Goal: Task Accomplishment & Management: Manage account settings

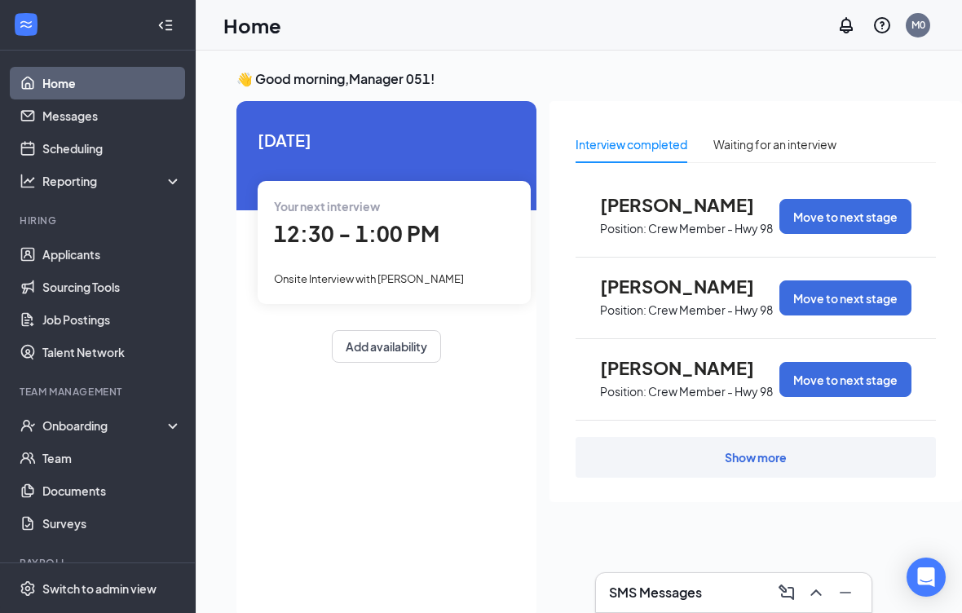
click at [84, 262] on link "Applicants" at bounding box center [111, 254] width 139 height 33
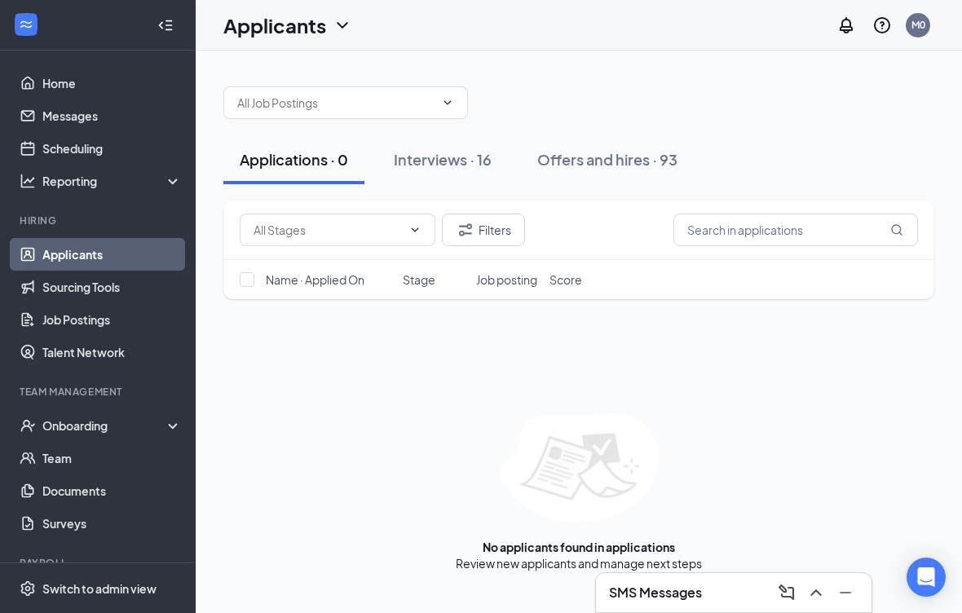
click at [596, 164] on div "Offers and hires · 93" at bounding box center [607, 159] width 140 height 20
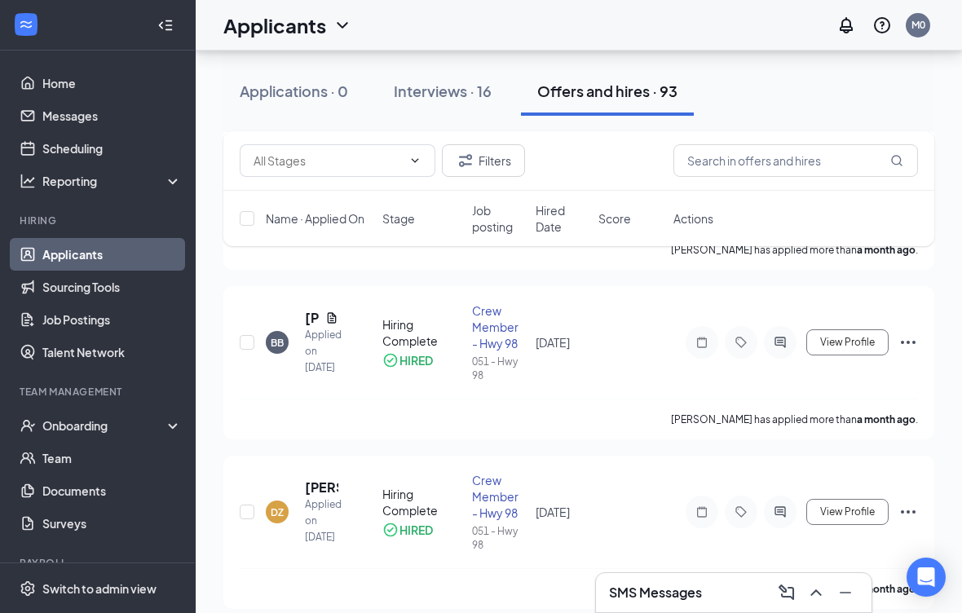
scroll to position [1003, 0]
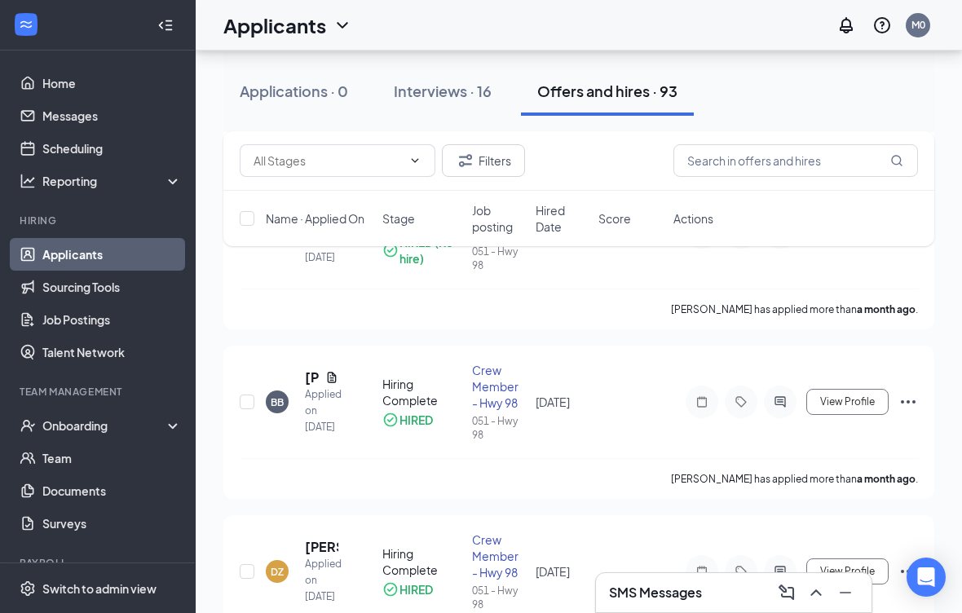
click at [455, 79] on button "Interviews · 16" at bounding box center [442, 91] width 130 height 49
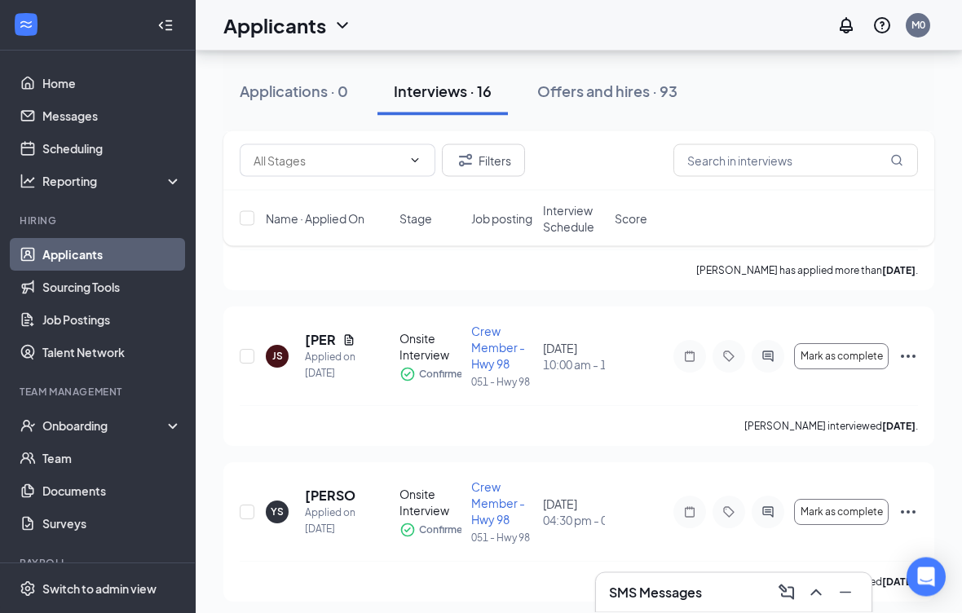
scroll to position [487, 0]
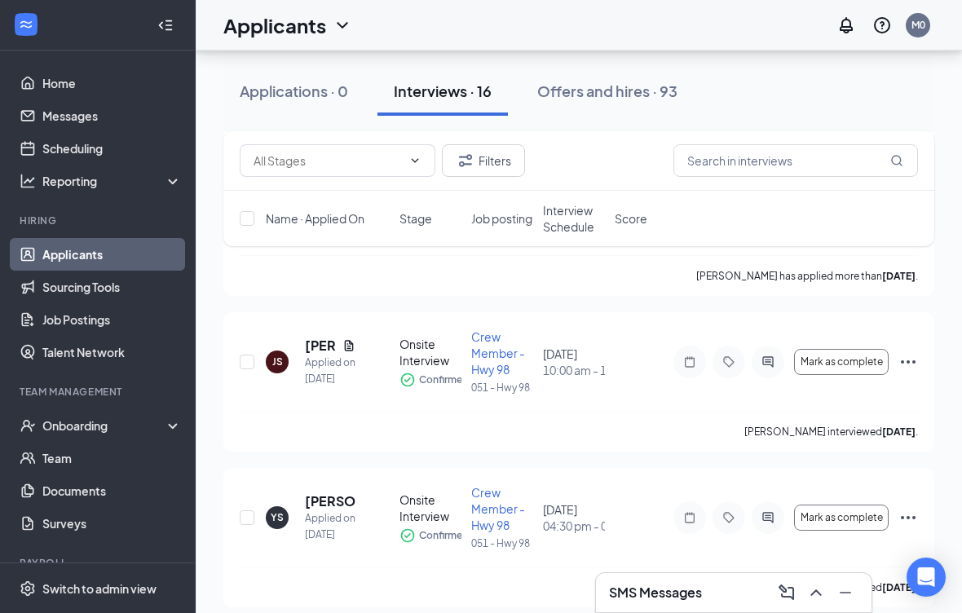
click at [690, 359] on icon "Note" at bounding box center [690, 361] width 10 height 11
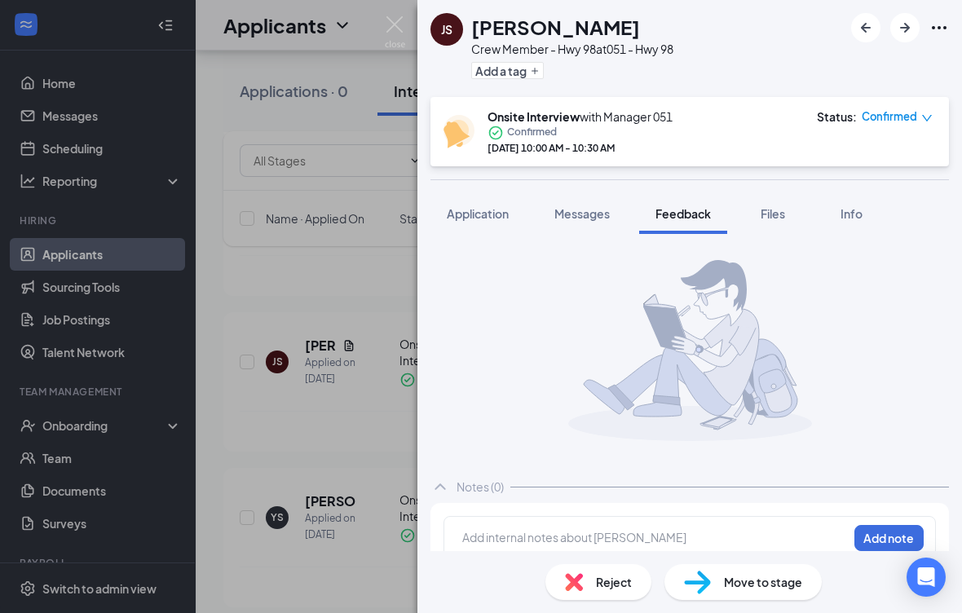
click at [335, 476] on div "JS [PERSON_NAME] Crew Member - Hwy 98 at 051 - Hwy 98 Add a tag Onsite Intervie…" at bounding box center [481, 306] width 962 height 613
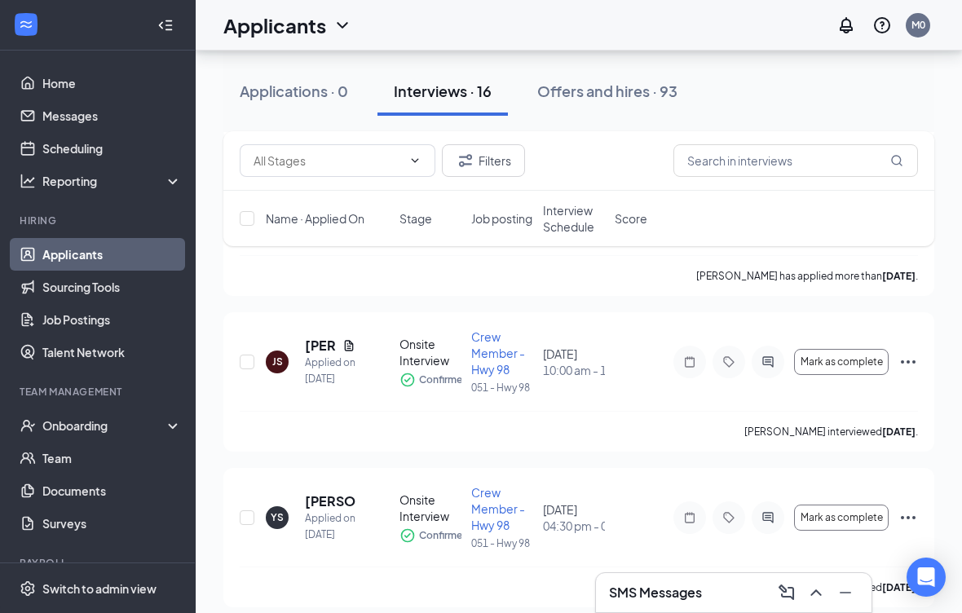
click at [698, 372] on div at bounding box center [689, 362] width 33 height 33
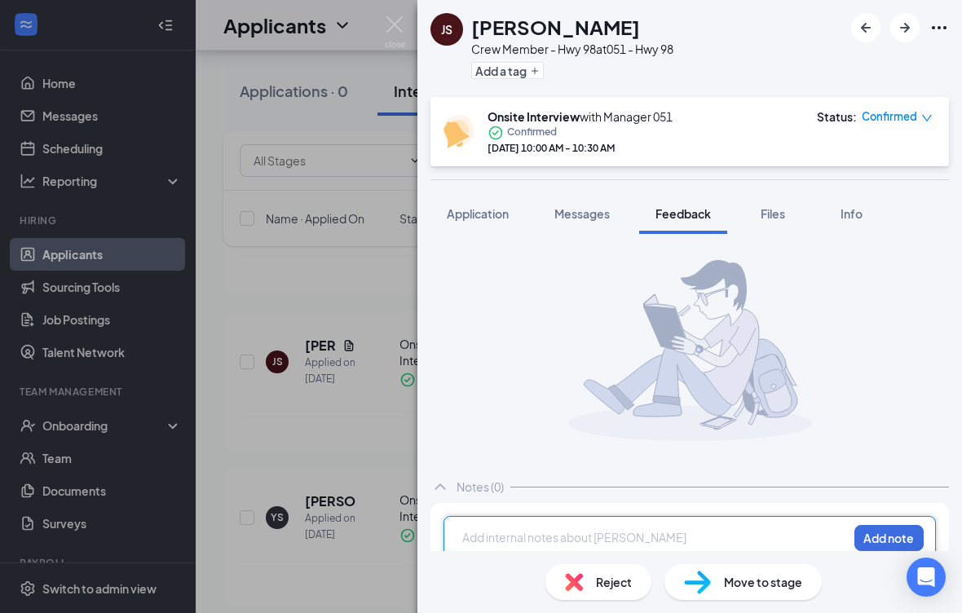
click at [495, 210] on span "Application" at bounding box center [478, 213] width 62 height 15
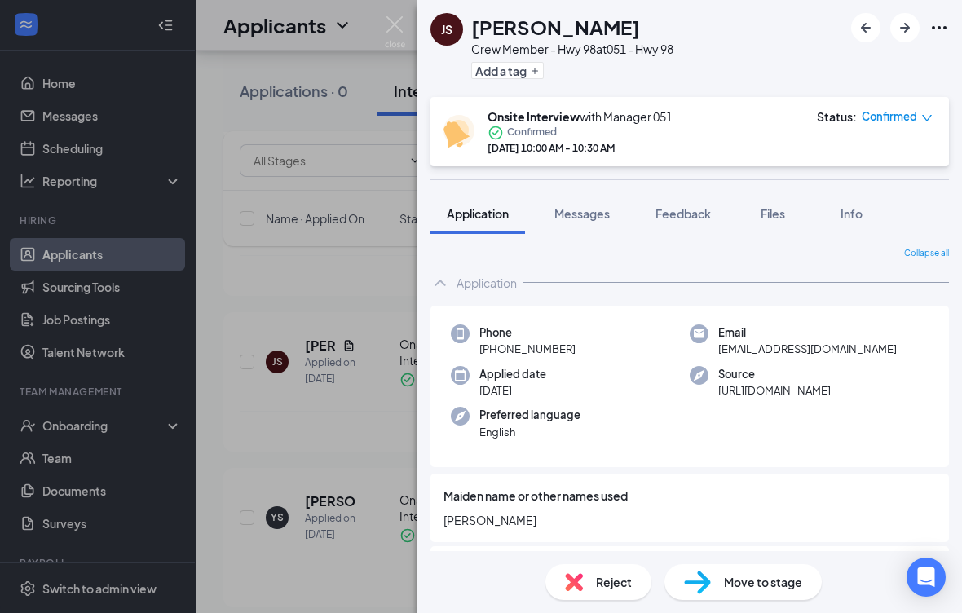
click at [862, 214] on span "Info" at bounding box center [851, 213] width 22 height 15
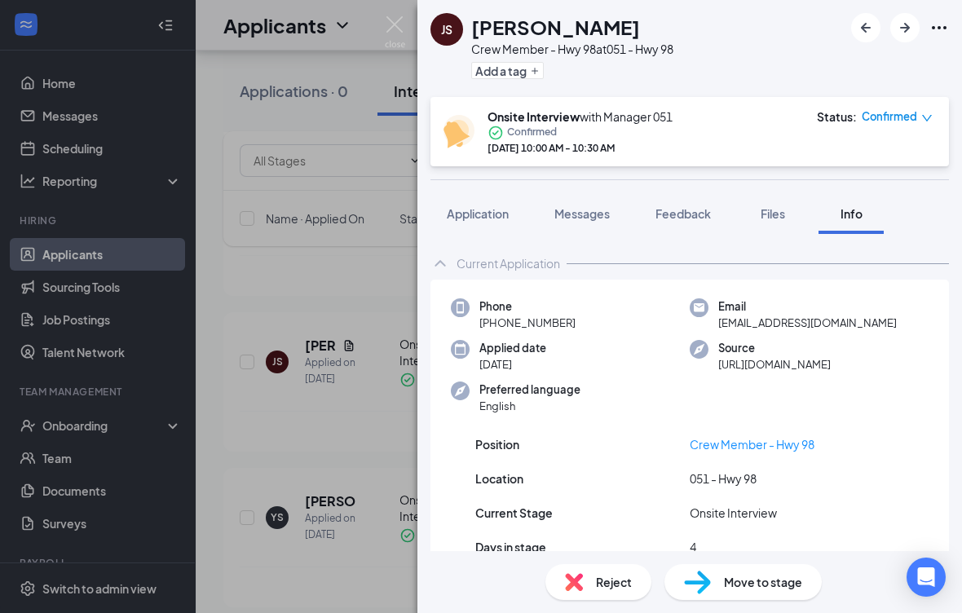
scroll to position [507, 0]
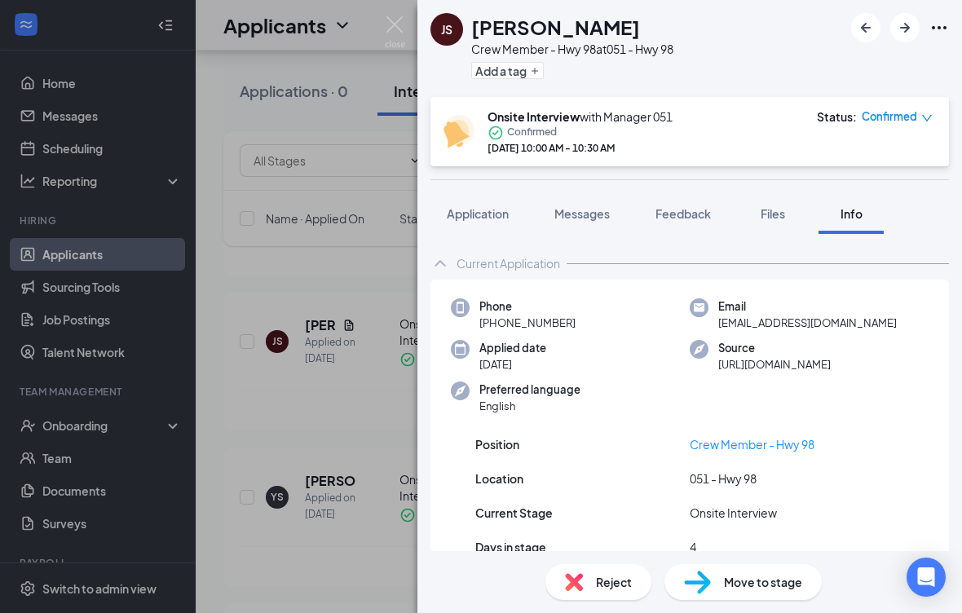
click at [461, 222] on button "Application" at bounding box center [477, 213] width 95 height 41
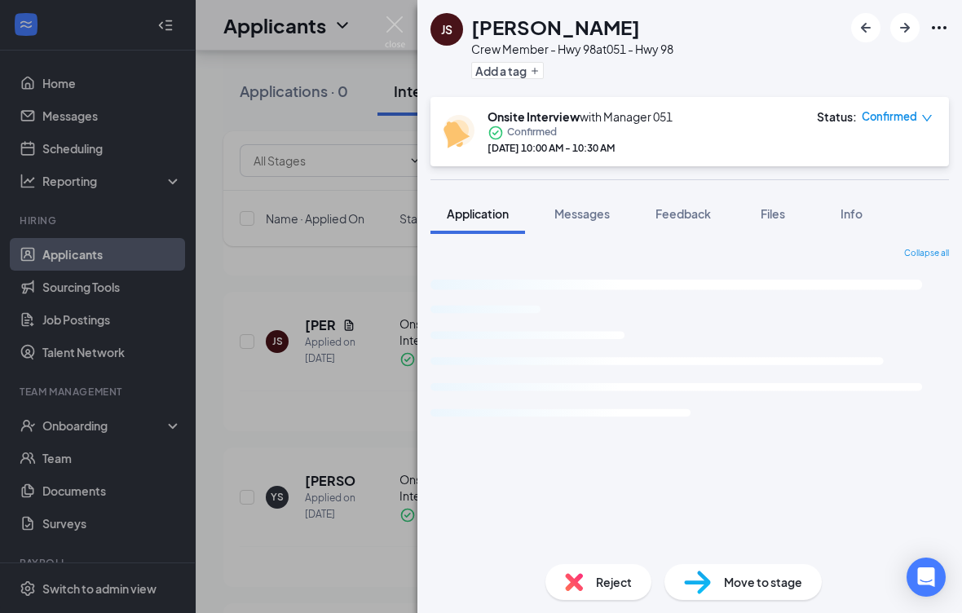
click at [772, 214] on span "Files" at bounding box center [773, 213] width 24 height 15
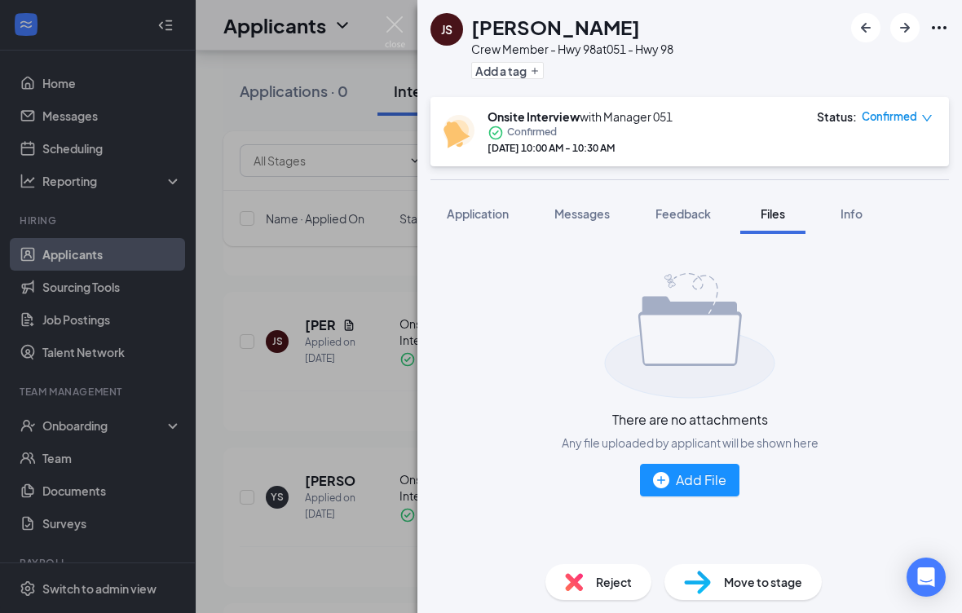
click at [680, 470] on div "Add File" at bounding box center [689, 480] width 73 height 20
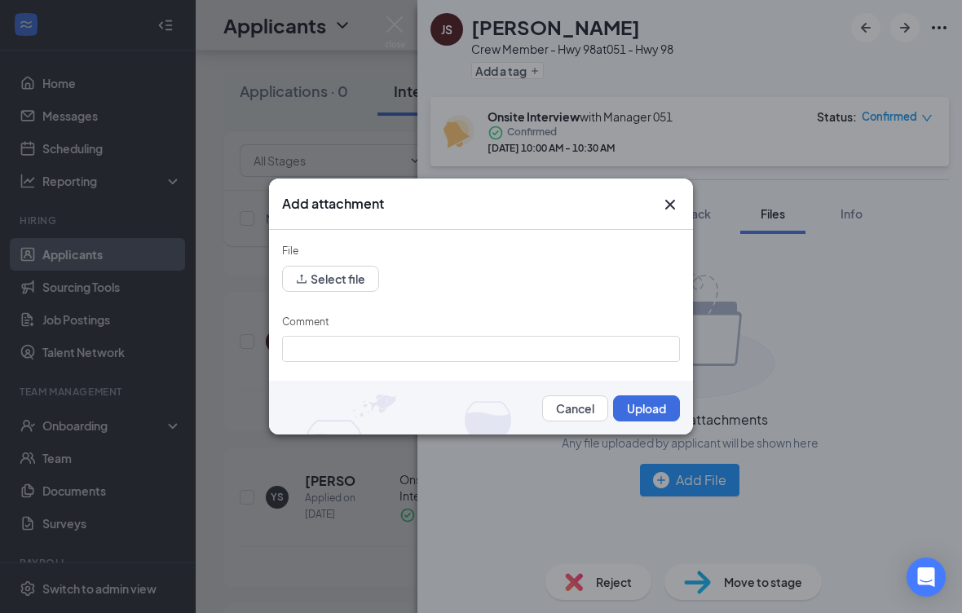
click at [57, 228] on div "Add attachment File Select file Comment Cancel Upload" at bounding box center [481, 306] width 962 height 613
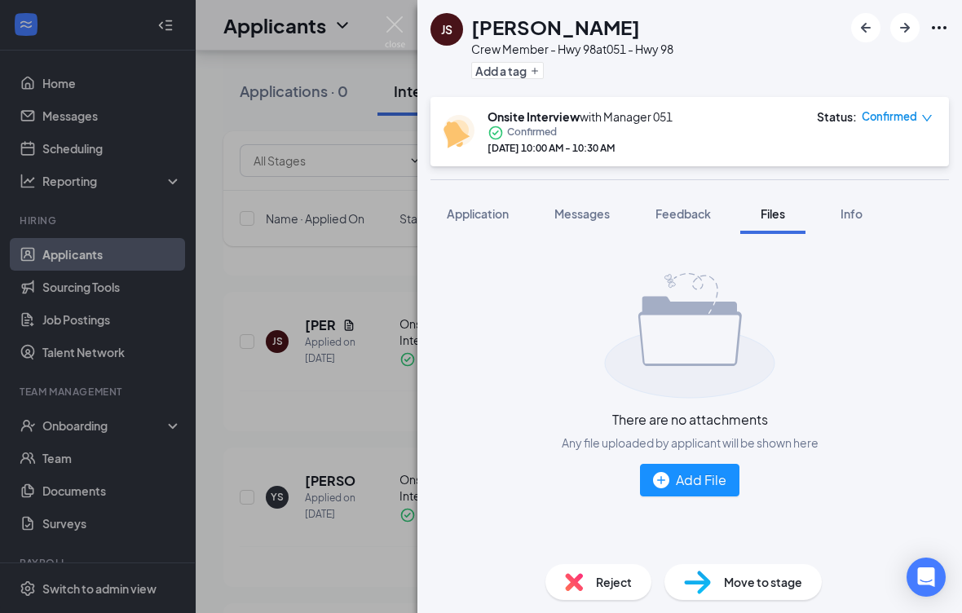
click at [316, 286] on div "JS [PERSON_NAME] Crew Member - Hwy 98 at 051 - Hwy 98 Add a tag Onsite Intervie…" at bounding box center [481, 306] width 962 height 613
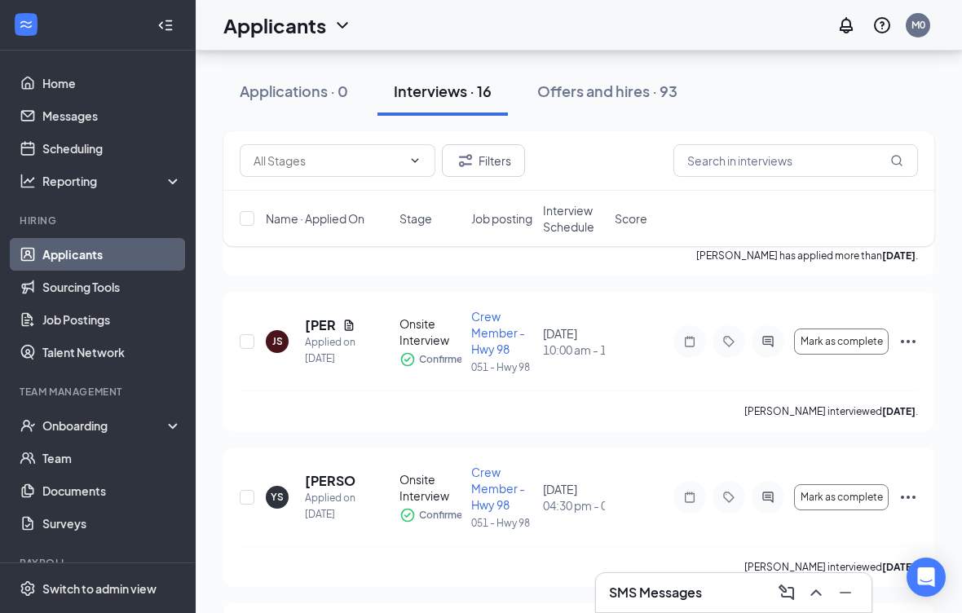
click at [692, 337] on icon "Note" at bounding box center [690, 341] width 10 height 11
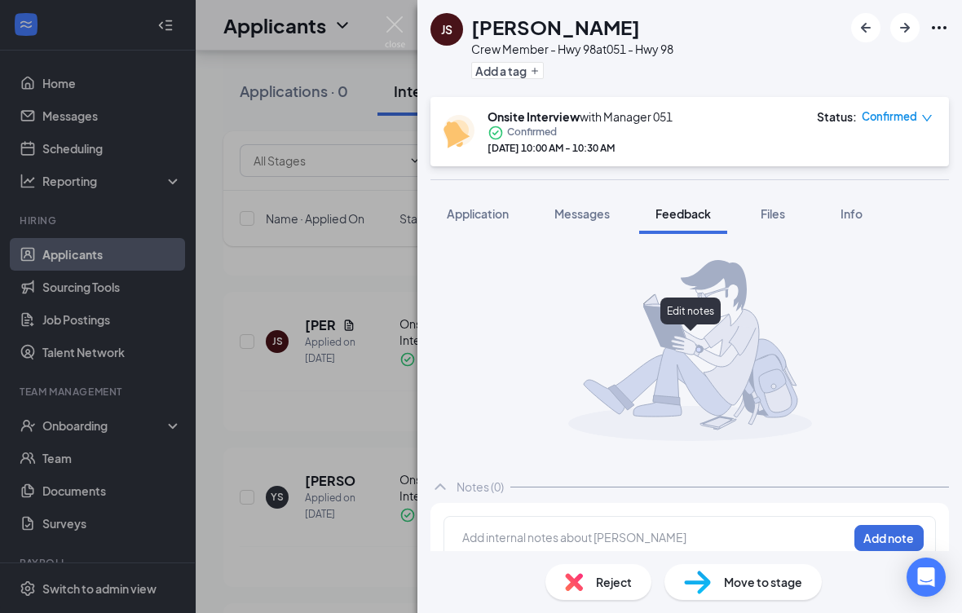
click at [771, 206] on span "Files" at bounding box center [773, 213] width 24 height 15
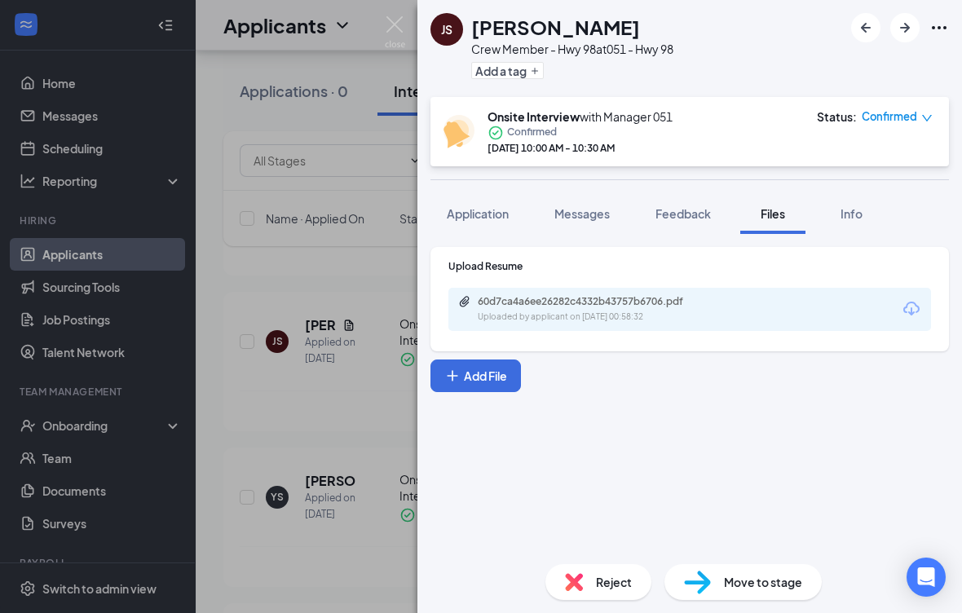
click at [478, 373] on button "Add File" at bounding box center [475, 375] width 90 height 33
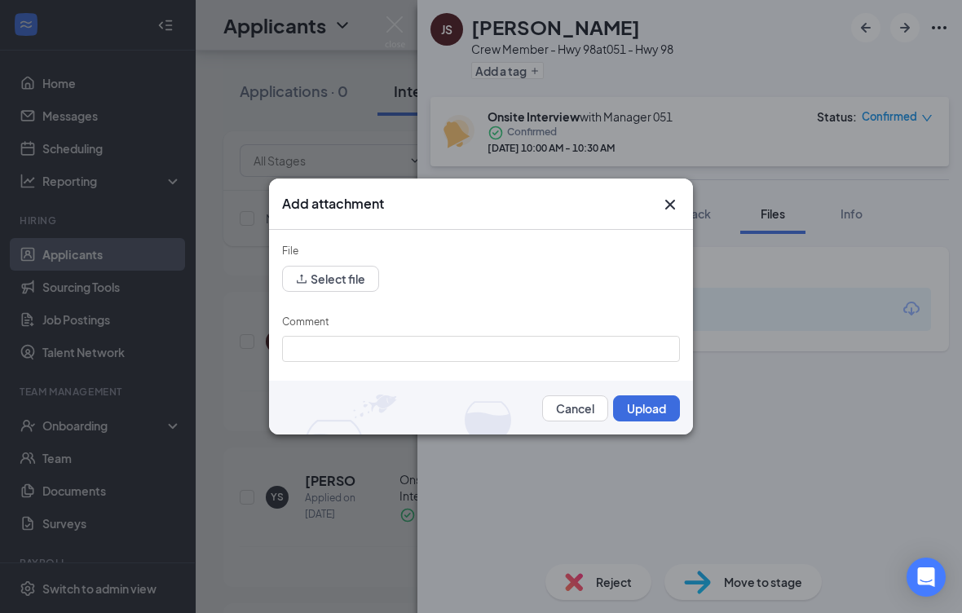
click at [347, 270] on button "Select file" at bounding box center [330, 279] width 97 height 26
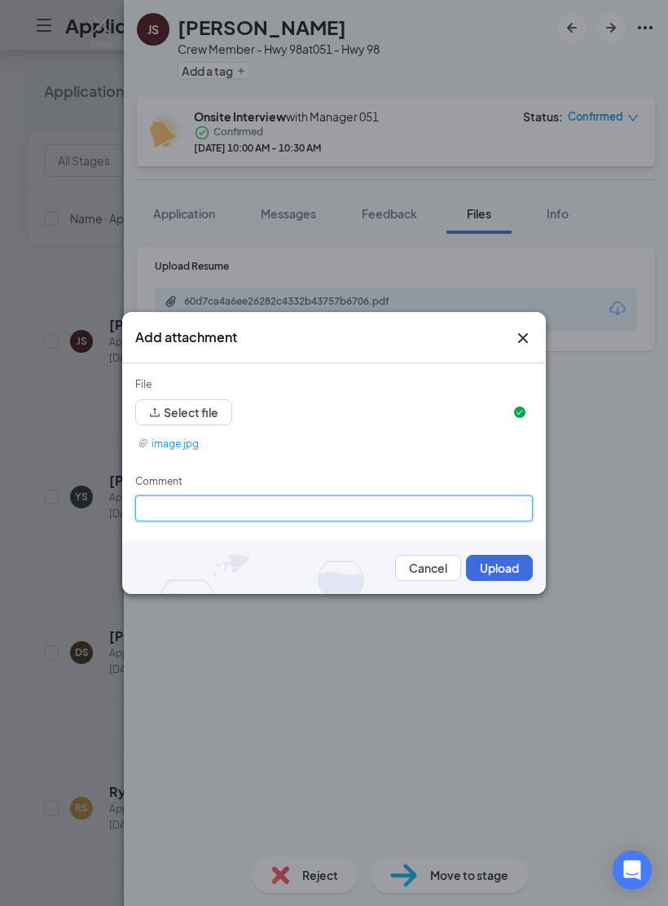
click at [349, 521] on input "Comment" at bounding box center [334, 509] width 398 height 26
type input "Interview questions"
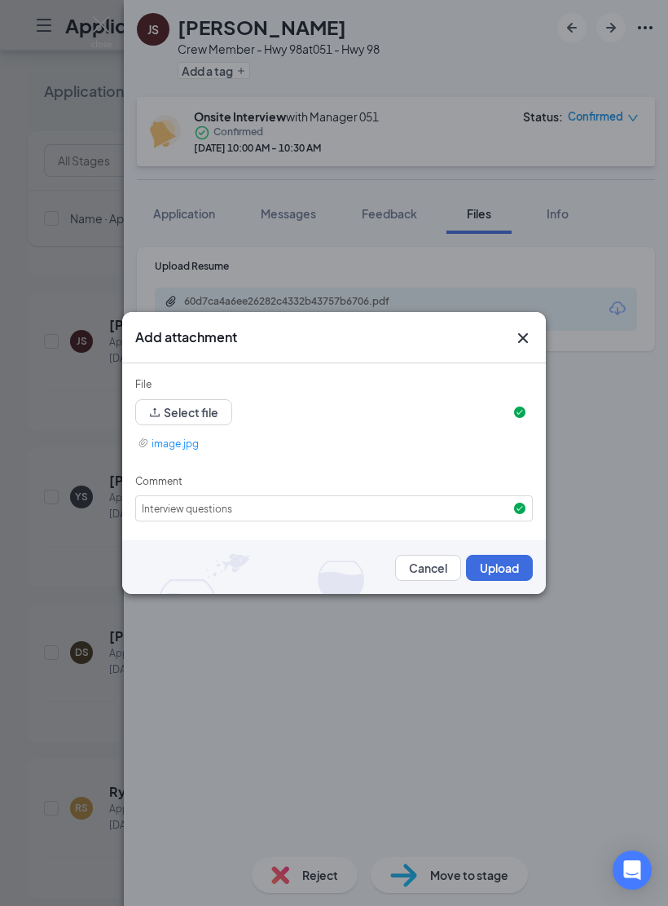
click at [491, 557] on button "Upload" at bounding box center [499, 568] width 67 height 26
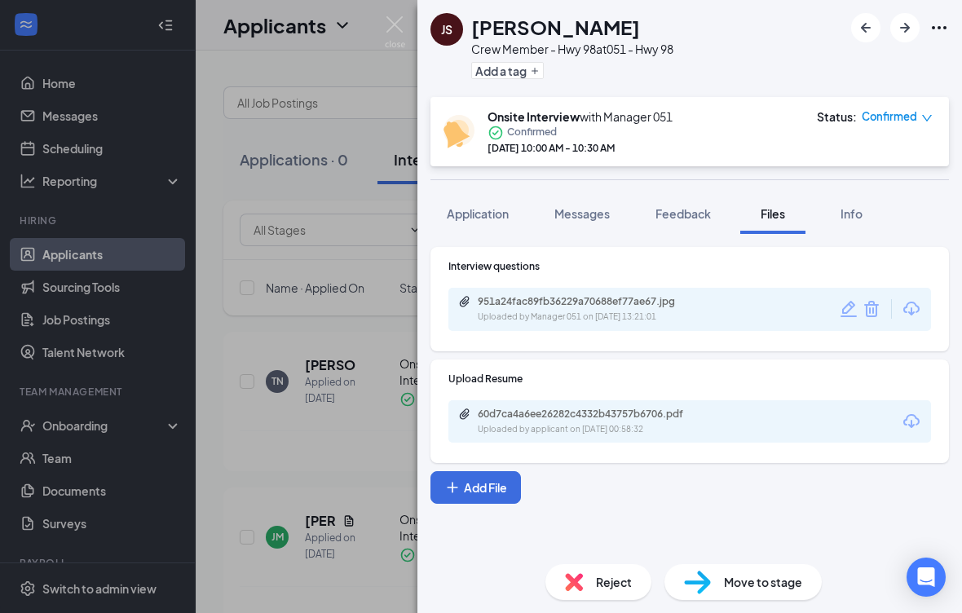
click at [336, 478] on div "JS [PERSON_NAME] Crew Member - Hwy 98 at 051 - Hwy 98 Add a tag Onsite Intervie…" at bounding box center [481, 306] width 962 height 613
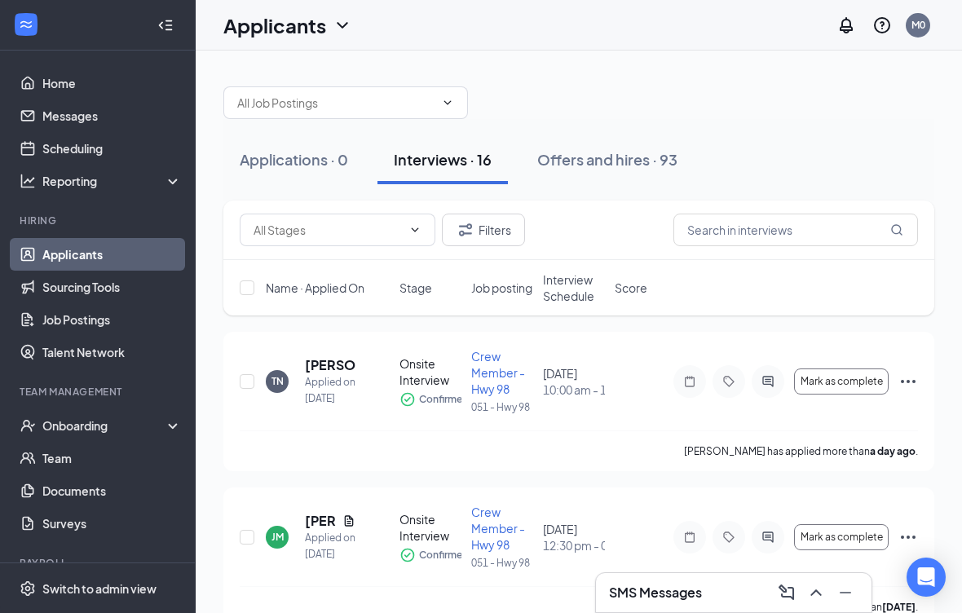
click at [626, 152] on div "Offers and hires · 93" at bounding box center [607, 159] width 140 height 20
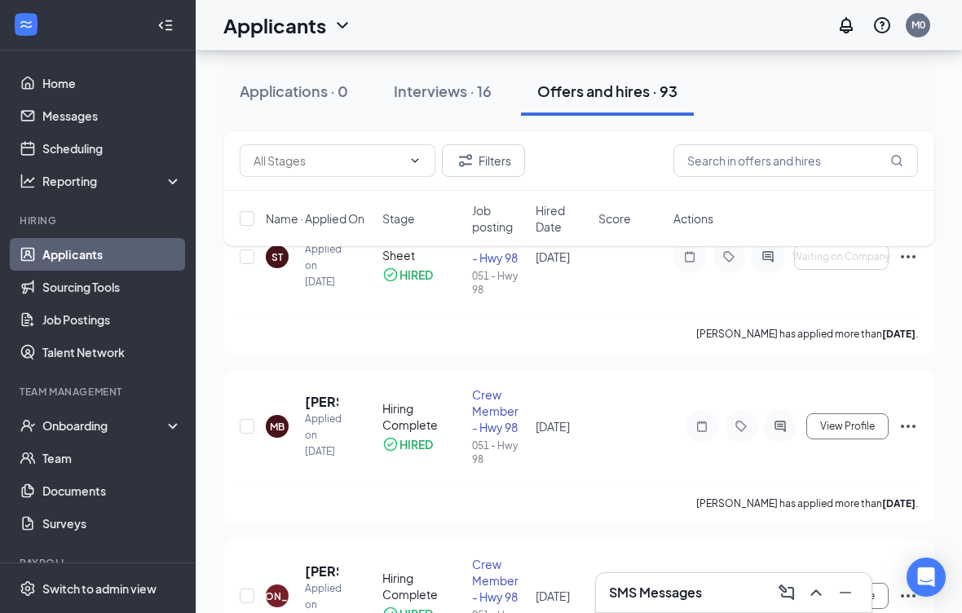
scroll to position [137, 0]
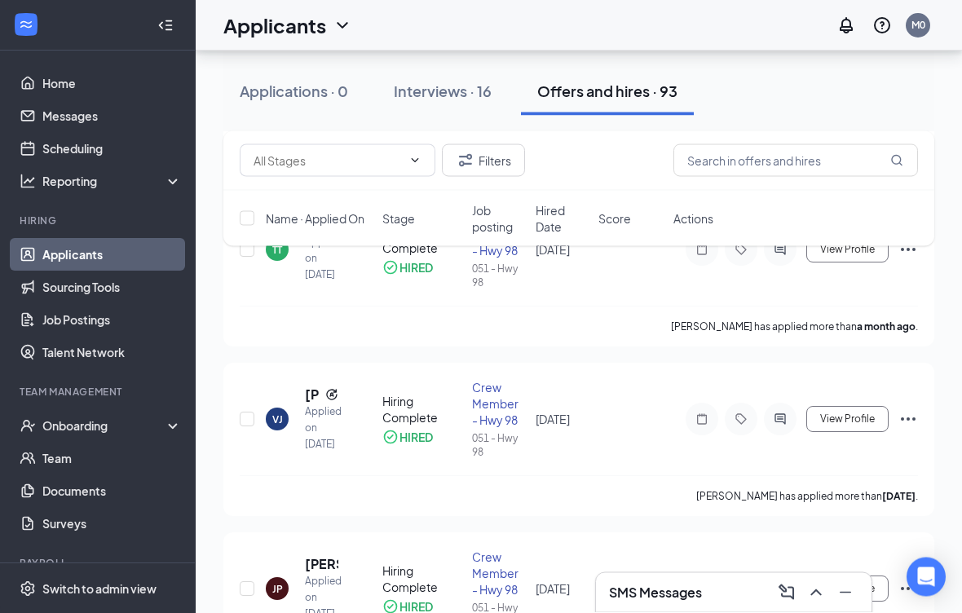
click at [445, 83] on div "Interviews · 16" at bounding box center [443, 91] width 98 height 20
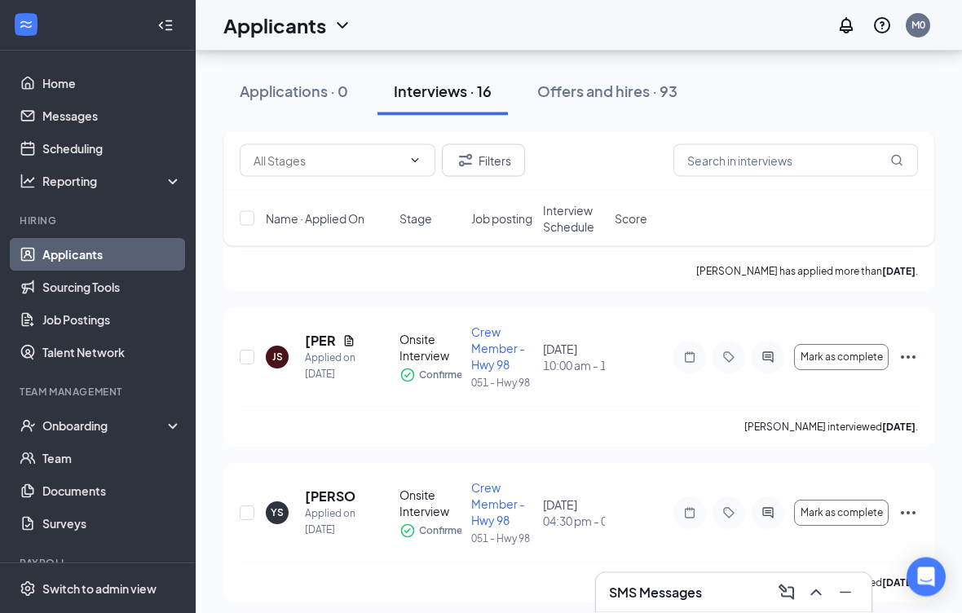
scroll to position [490, 0]
click at [867, 355] on span "Mark as complete" at bounding box center [841, 358] width 82 height 11
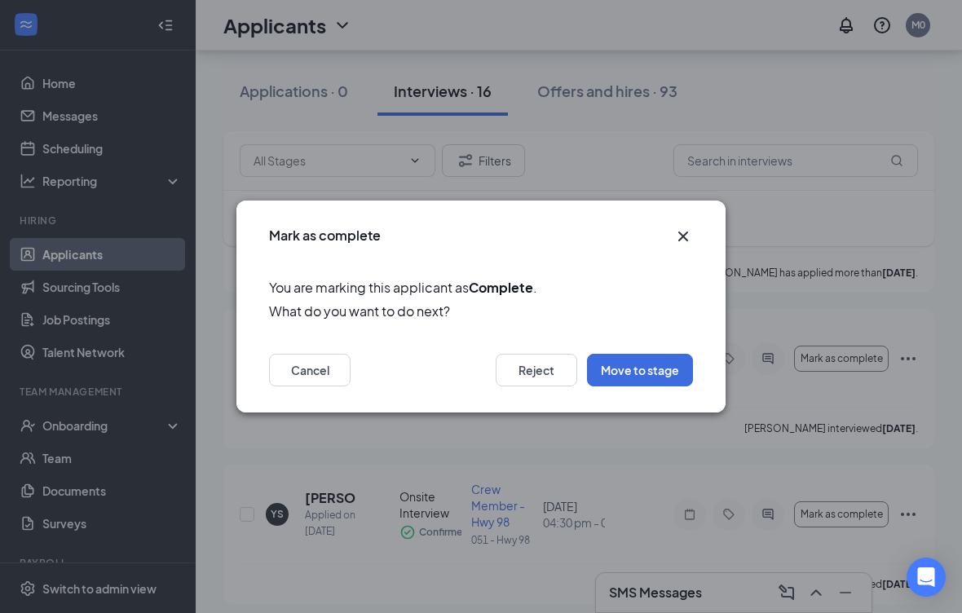
click at [649, 373] on button "Move to stage" at bounding box center [640, 370] width 106 height 33
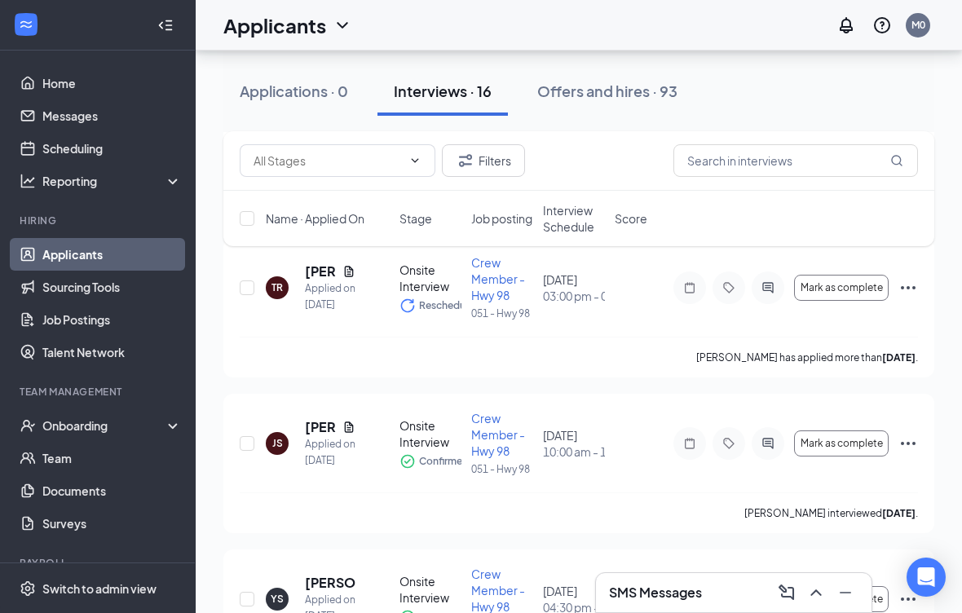
scroll to position [406, 0]
click at [624, 85] on div "Offers and hires · 93" at bounding box center [607, 91] width 140 height 20
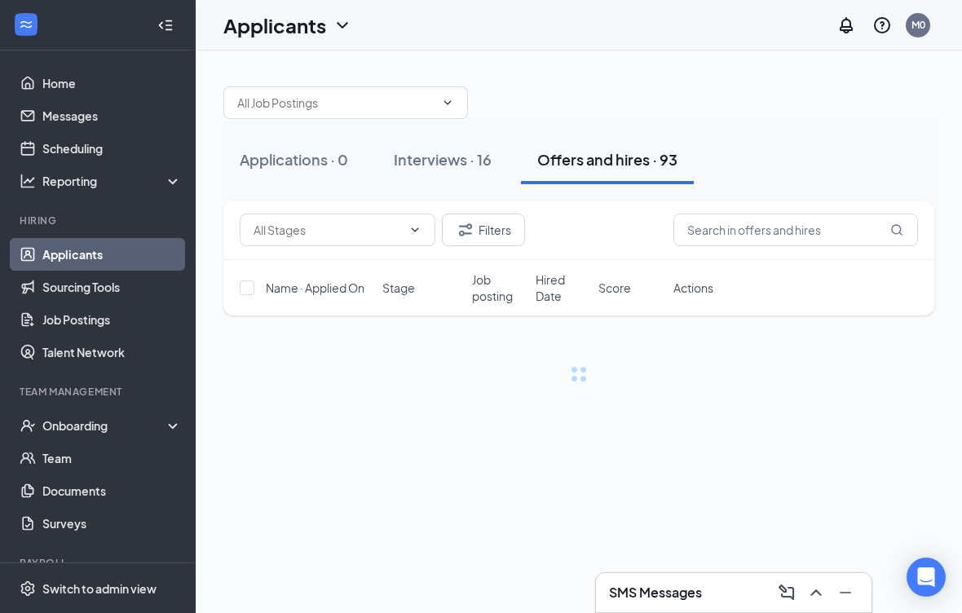
click at [420, 174] on button "Interviews · 16" at bounding box center [442, 159] width 130 height 49
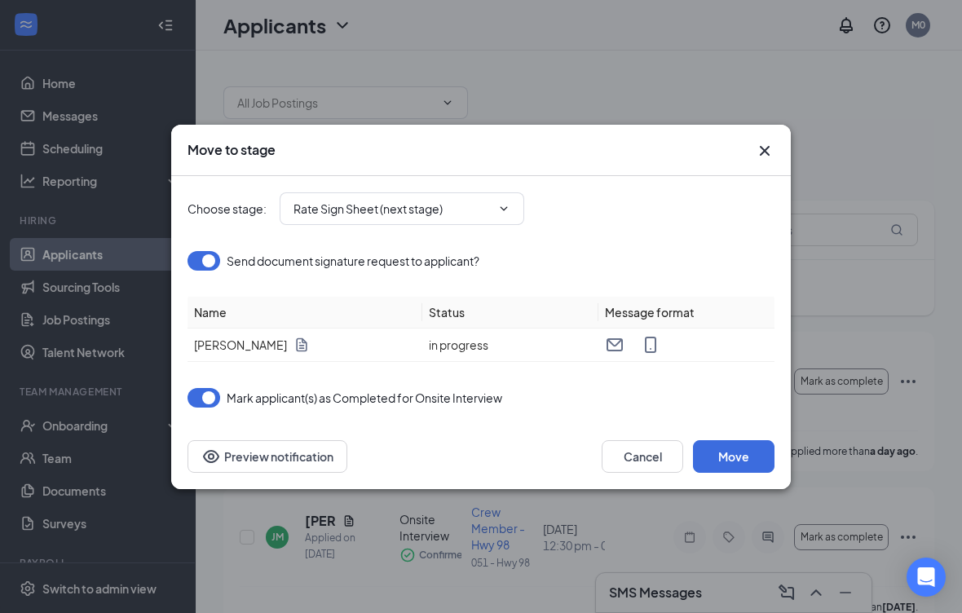
click at [740, 449] on button "Move" at bounding box center [734, 456] width 82 height 33
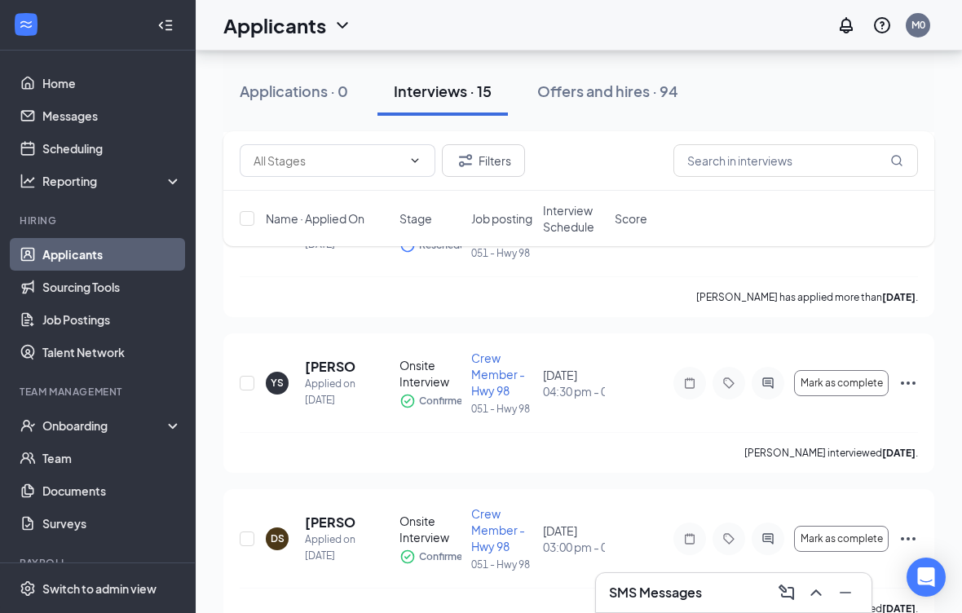
scroll to position [502, 0]
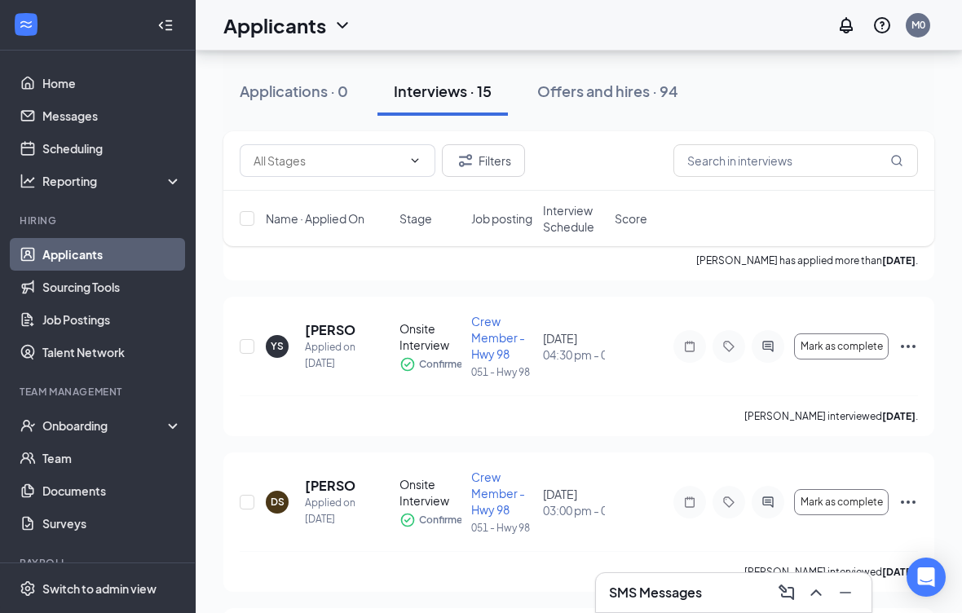
click at [615, 81] on div "Offers and hires · 94" at bounding box center [607, 91] width 141 height 20
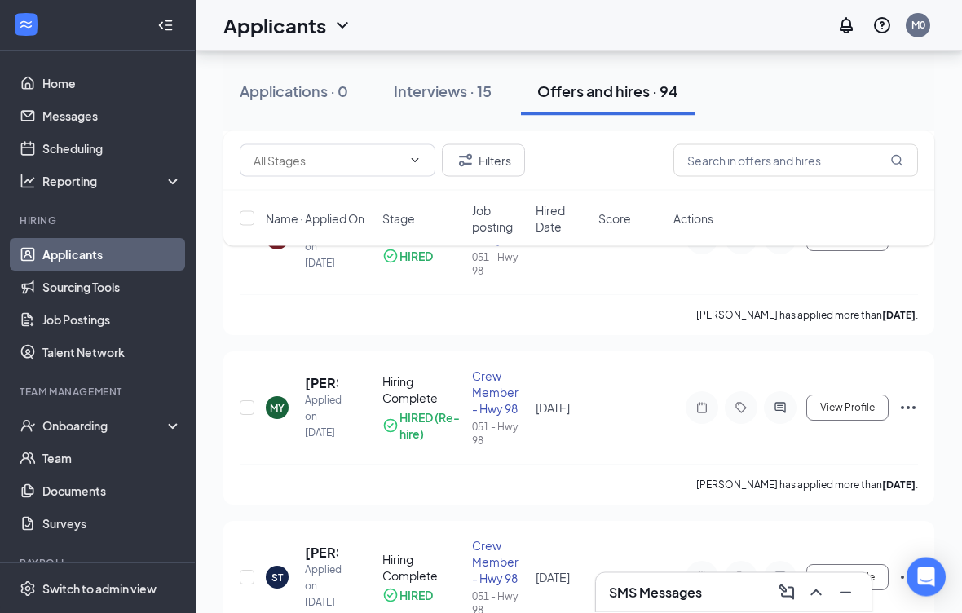
scroll to position [489, 0]
click at [628, 80] on button "Offers and hires · 94" at bounding box center [608, 91] width 174 height 49
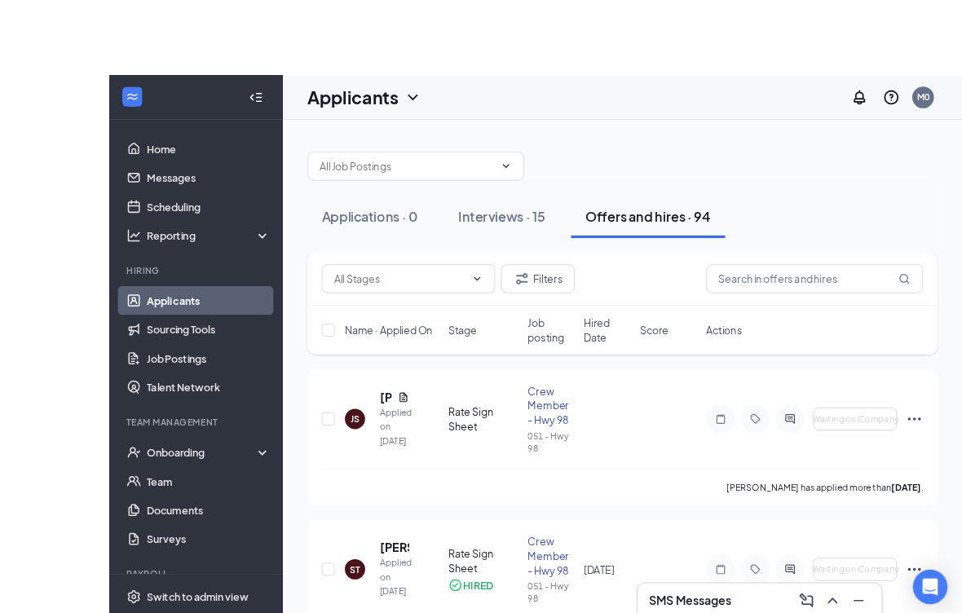
scroll to position [1, 0]
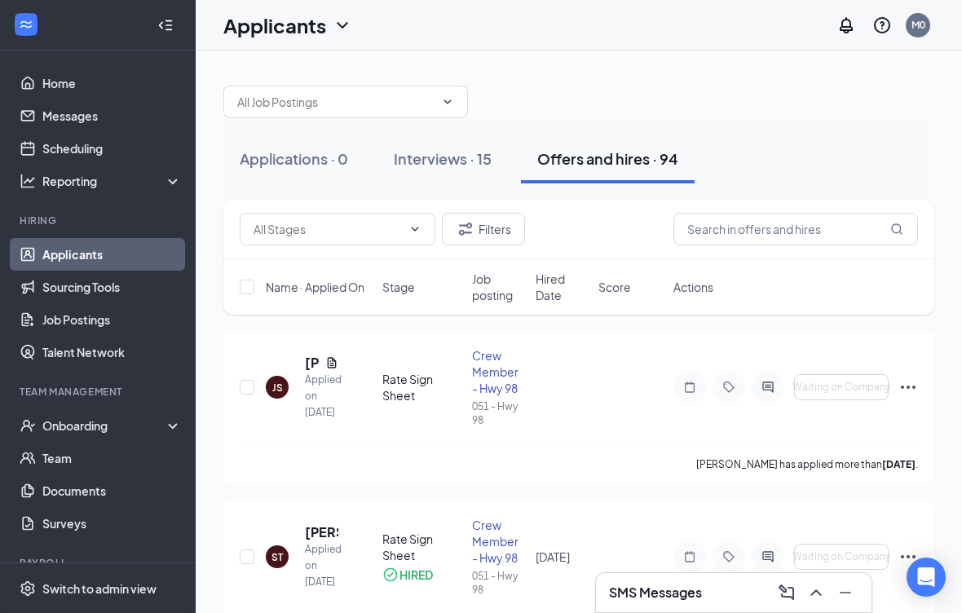
click at [439, 152] on div "Interviews · 15" at bounding box center [443, 158] width 98 height 20
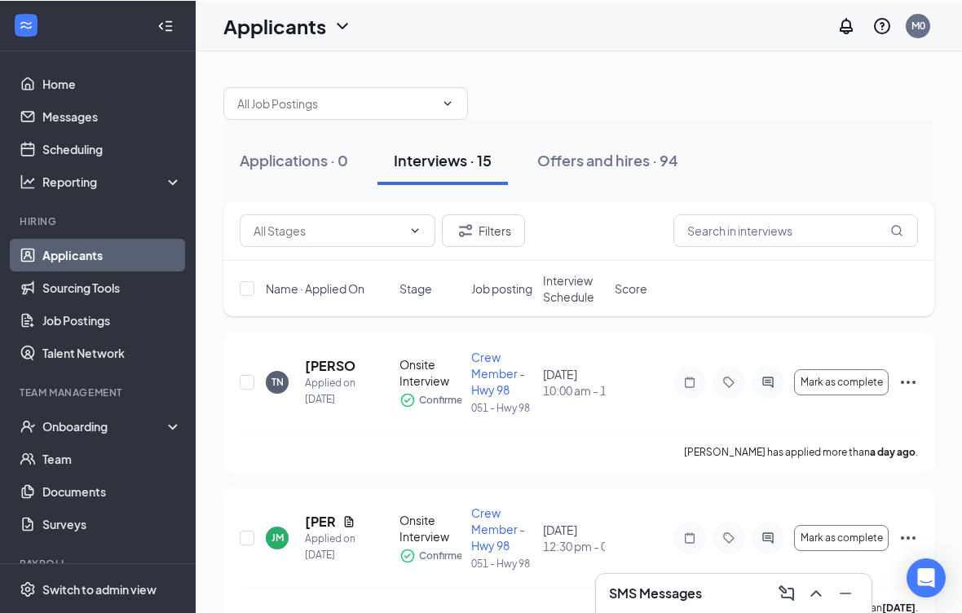
click at [615, 152] on div "Offers and hires · 94" at bounding box center [607, 159] width 141 height 20
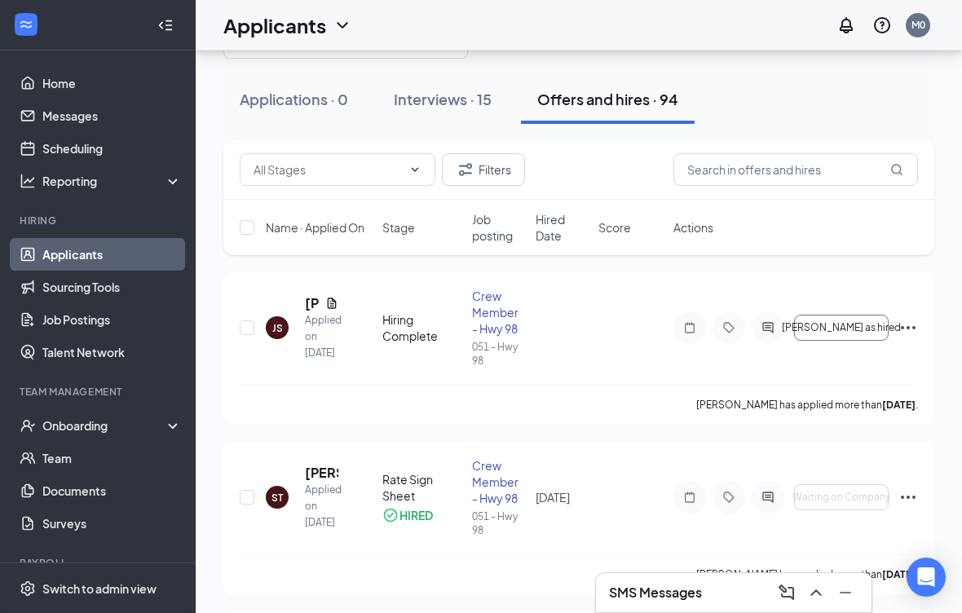
scroll to position [49, 0]
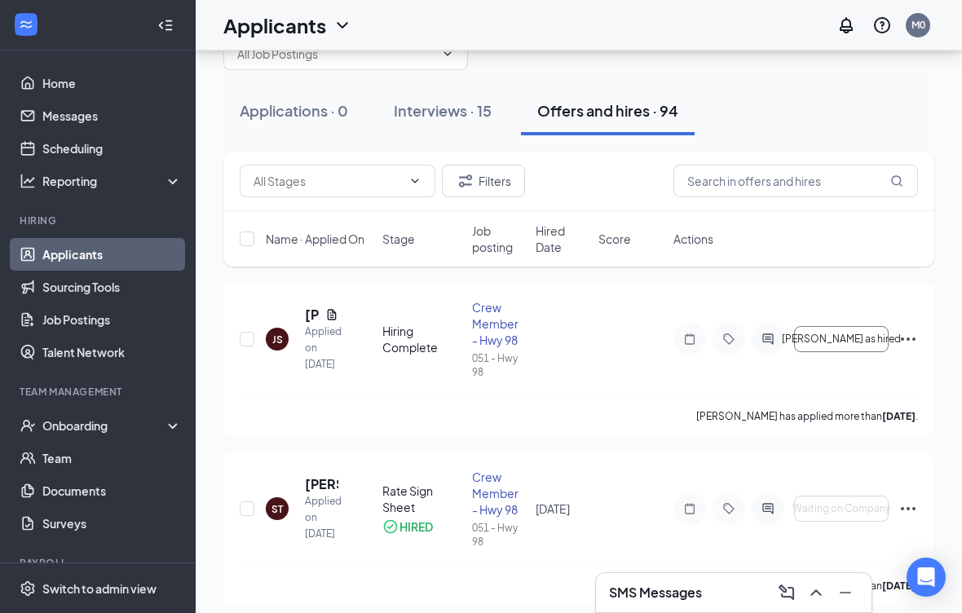
click at [102, 425] on div "Onboarding" at bounding box center [105, 425] width 126 height 16
click at [108, 467] on link "Overview" at bounding box center [111, 458] width 139 height 33
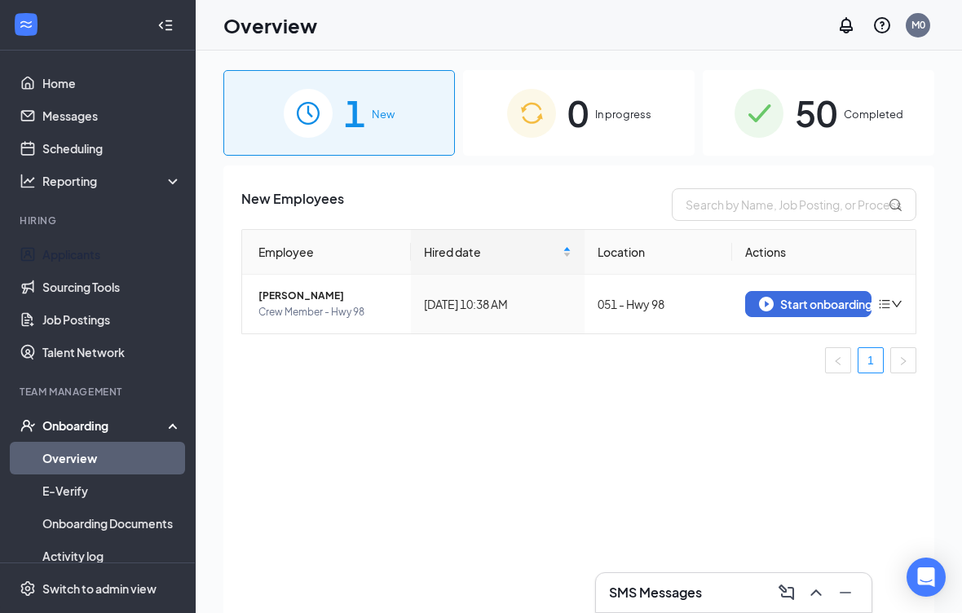
click at [120, 261] on link "Applicants" at bounding box center [111, 254] width 139 height 33
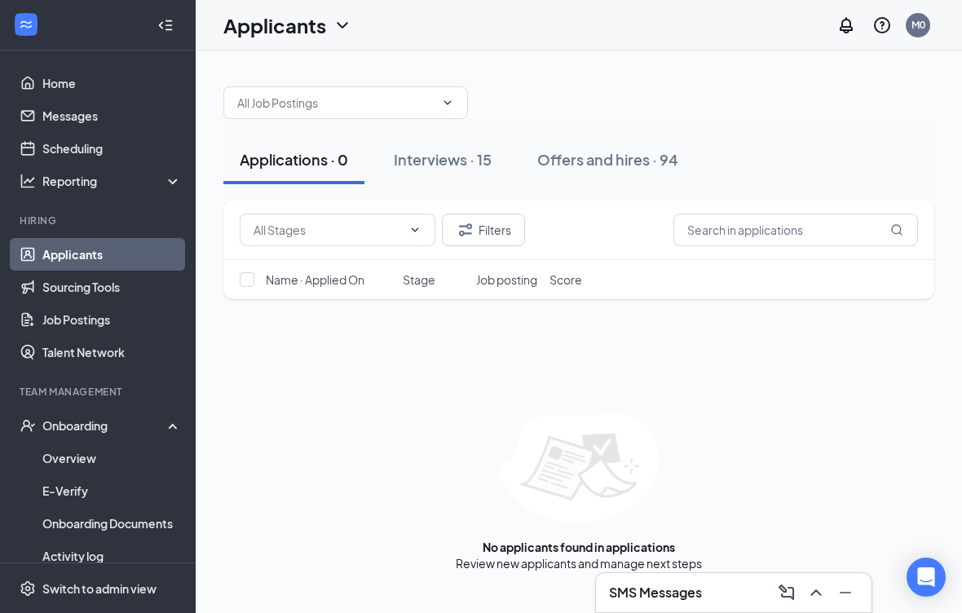
click at [463, 160] on div "Interviews · 15" at bounding box center [443, 159] width 98 height 20
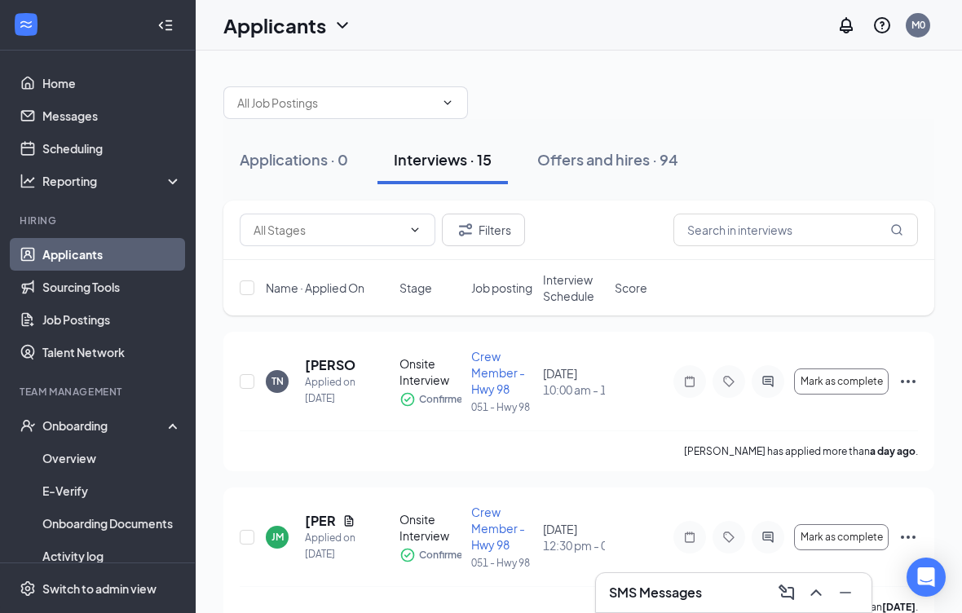
click at [619, 156] on div "Offers and hires · 94" at bounding box center [607, 159] width 141 height 20
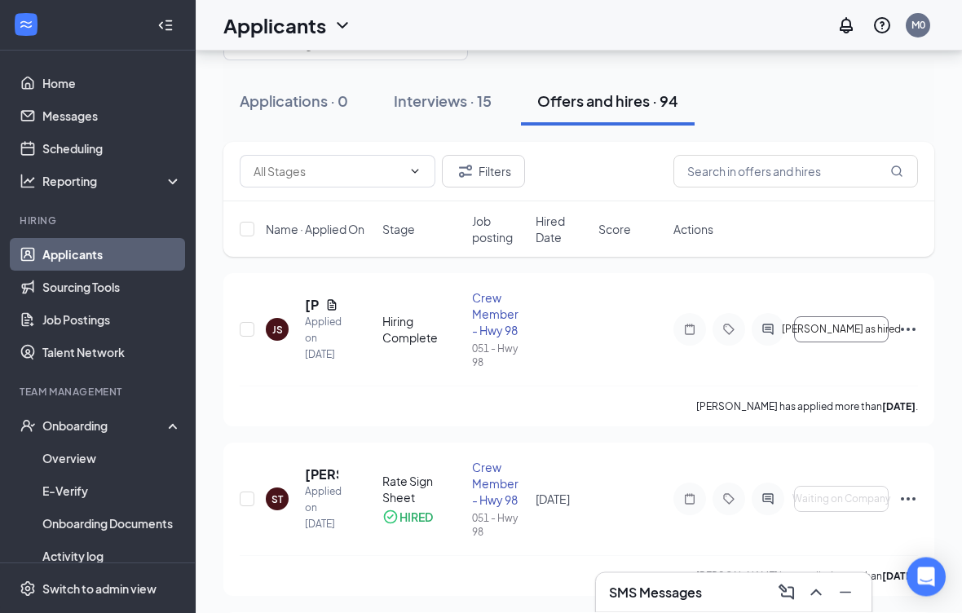
scroll to position [59, 0]
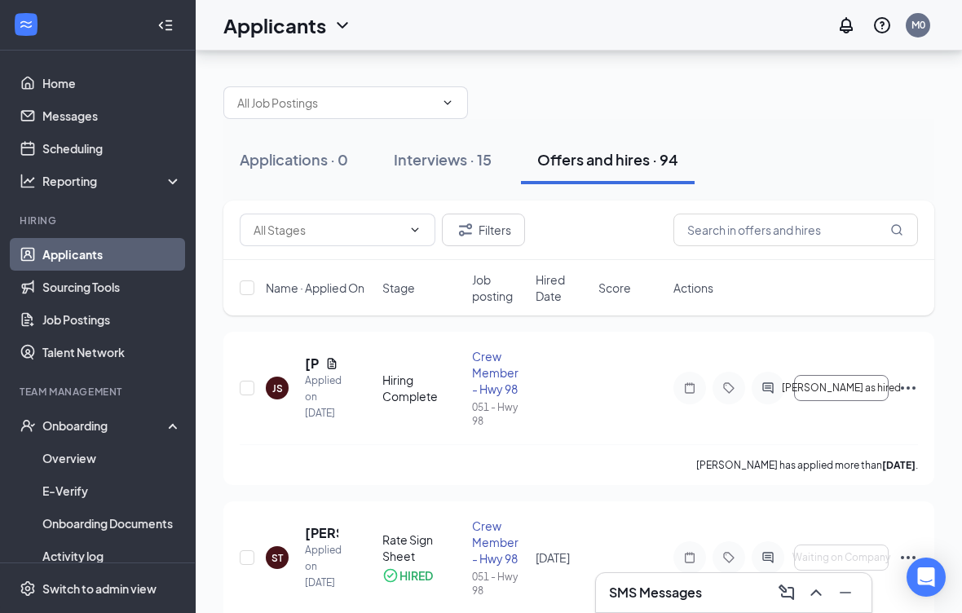
scroll to position [59, 0]
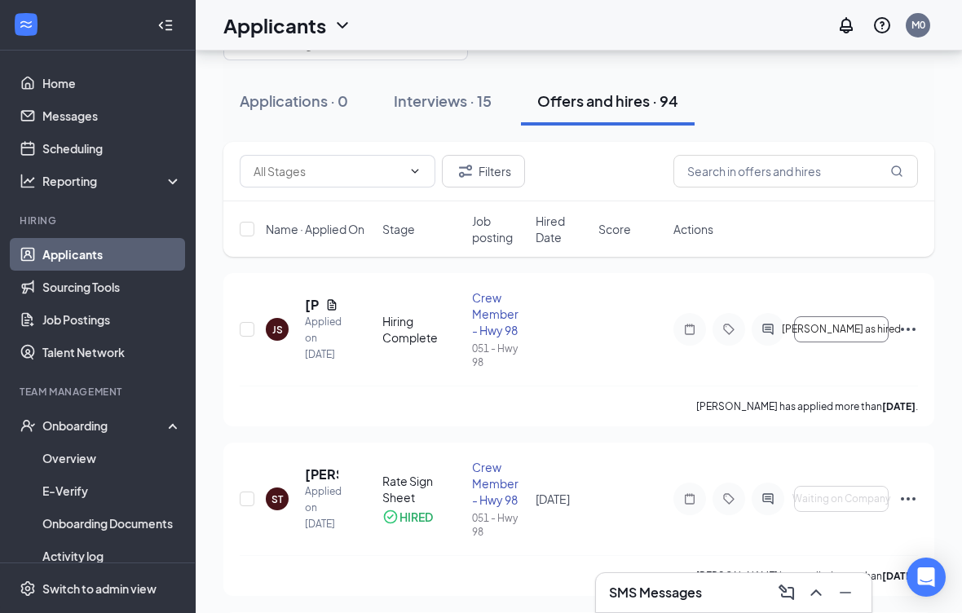
click at [854, 330] on span "[PERSON_NAME] as hired" at bounding box center [841, 329] width 119 height 11
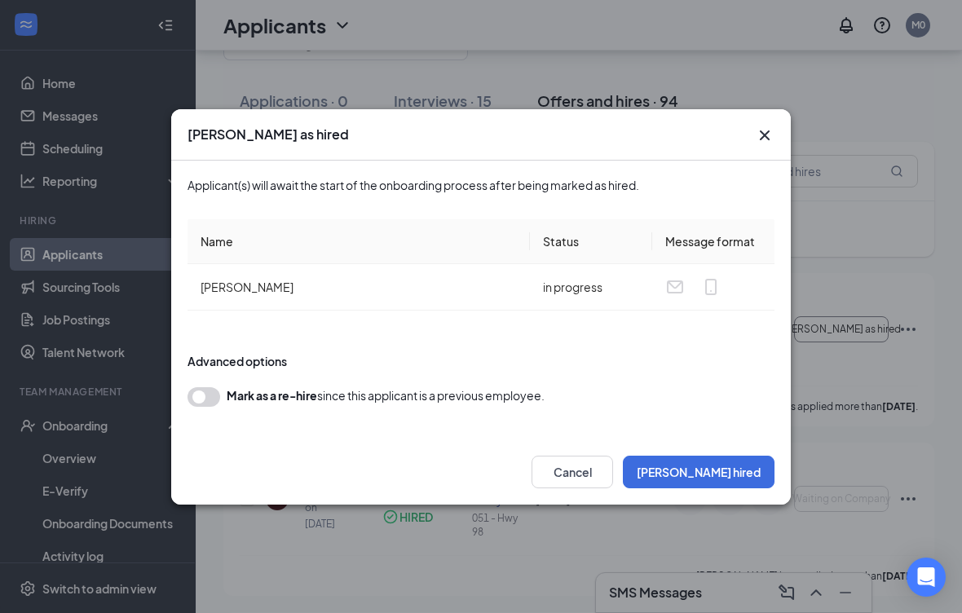
click at [735, 488] on button "Mark hired" at bounding box center [699, 472] width 152 height 33
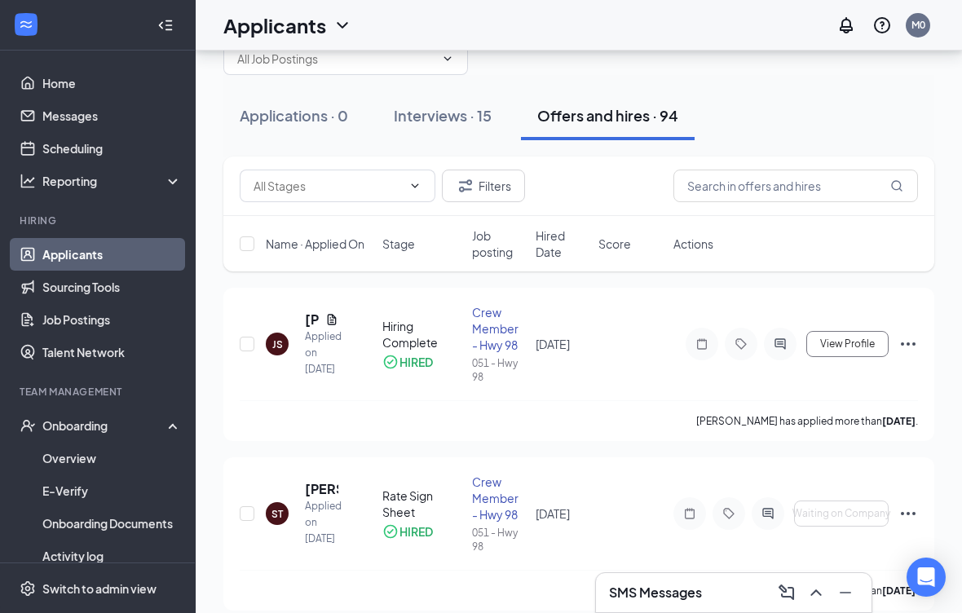
scroll to position [43, 0]
click at [865, 335] on button "View Profile" at bounding box center [847, 345] width 82 height 26
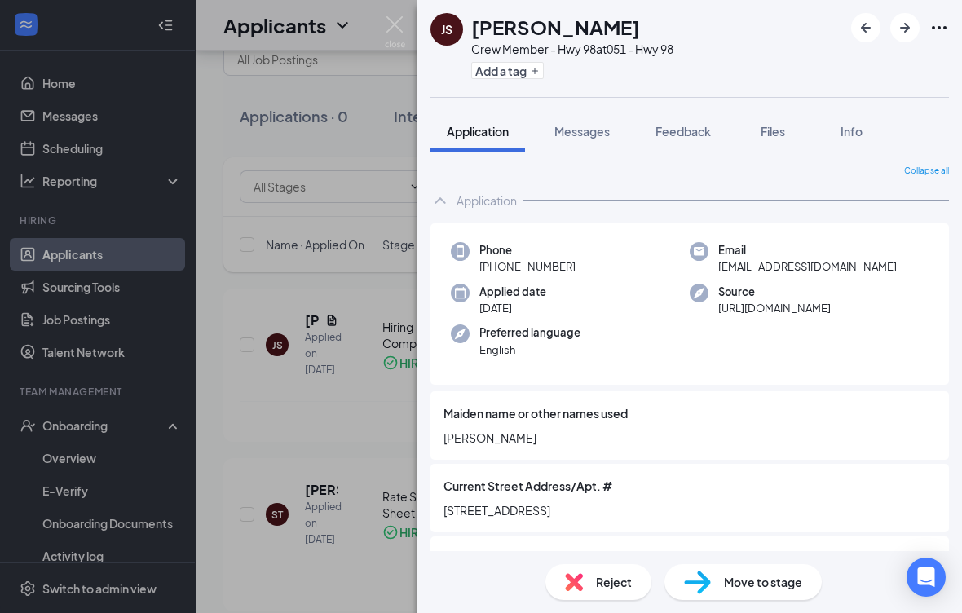
click at [783, 125] on span "Files" at bounding box center [773, 131] width 24 height 15
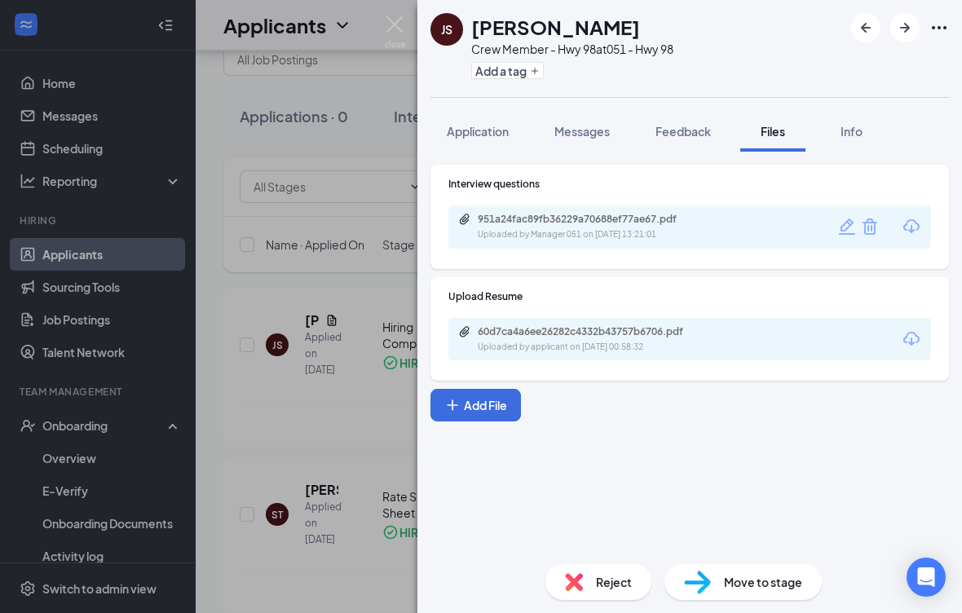
click at [320, 517] on div "JS Jason Segers Crew Member - Hwy 98 at 051 - Hwy 98 Add a tag Application Mess…" at bounding box center [481, 306] width 962 height 613
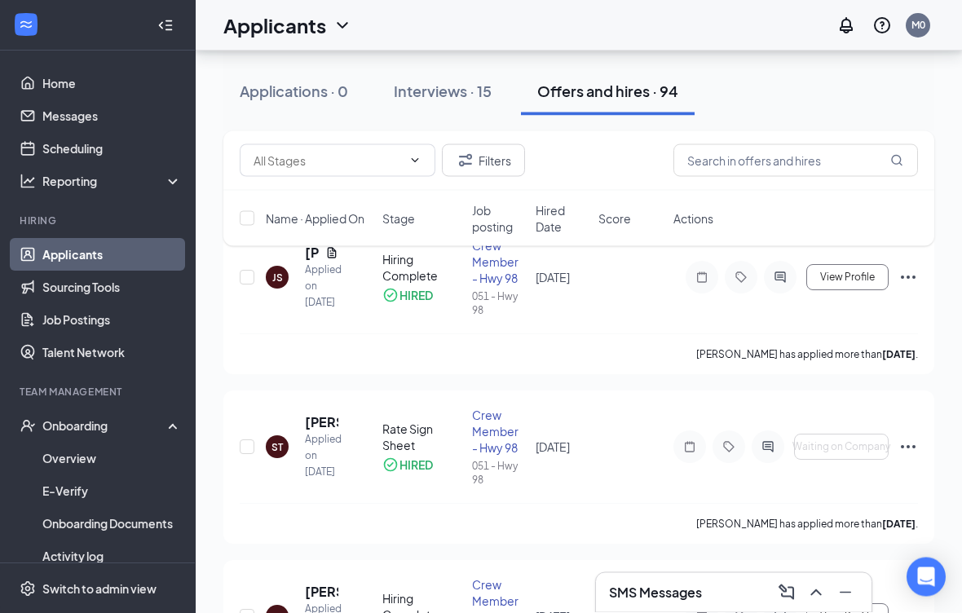
scroll to position [68, 0]
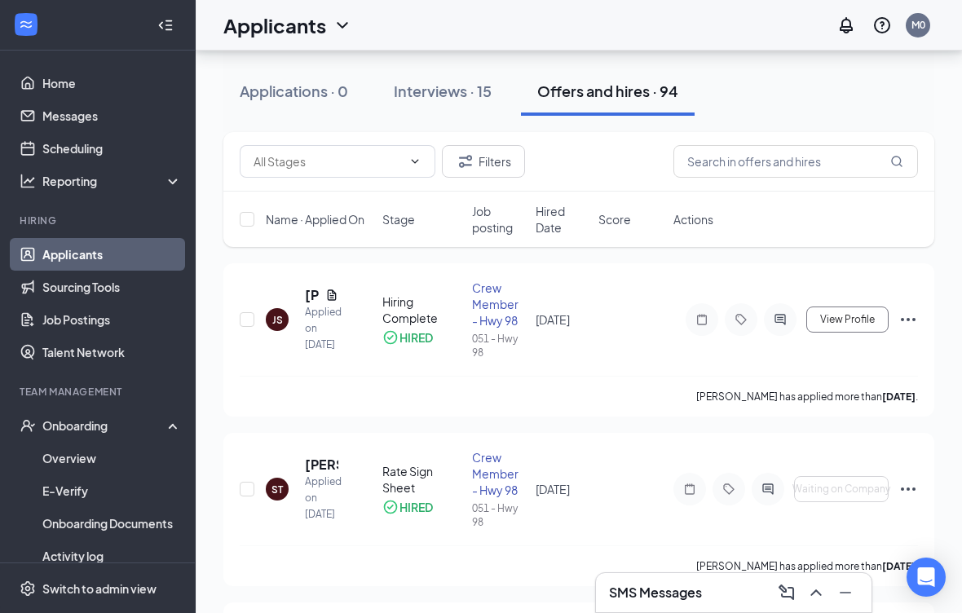
click at [909, 311] on icon "Ellipses" at bounding box center [908, 320] width 20 height 20
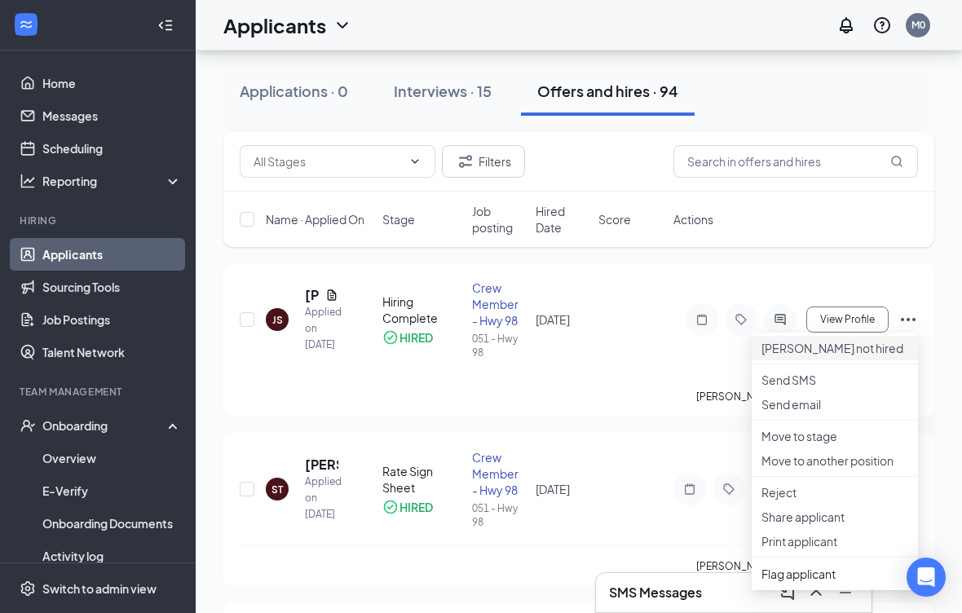
click at [858, 356] on p "Mark not hired" at bounding box center [834, 348] width 147 height 16
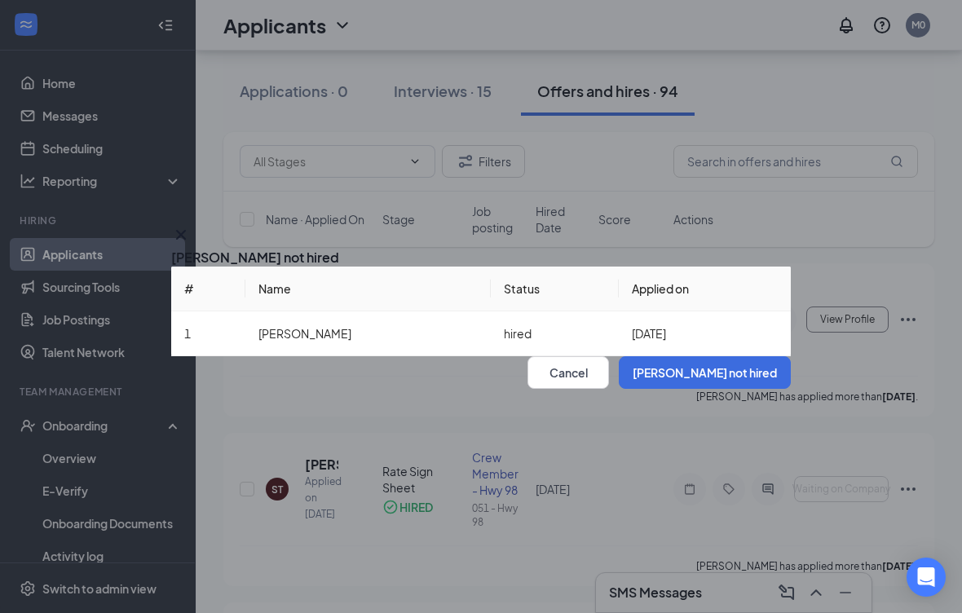
click at [909, 318] on div "Mark not hired # Name Status Applied on 1 Jason Segers hired Oct 15, 2025 Cance…" at bounding box center [481, 306] width 962 height 613
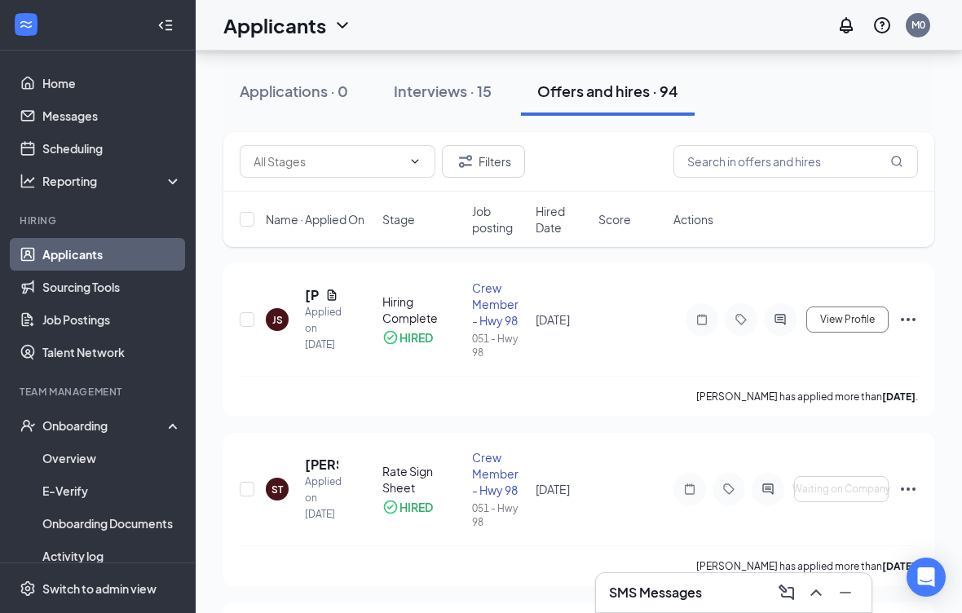
click at [898, 318] on icon "Ellipses" at bounding box center [908, 320] width 20 height 20
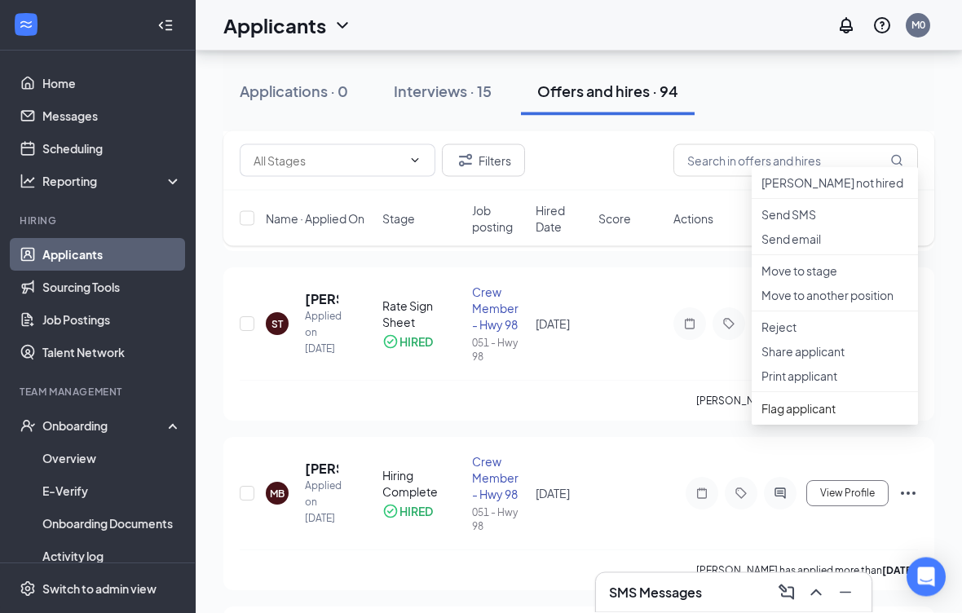
scroll to position [234, 0]
click at [868, 279] on p "Move to stage" at bounding box center [834, 270] width 147 height 16
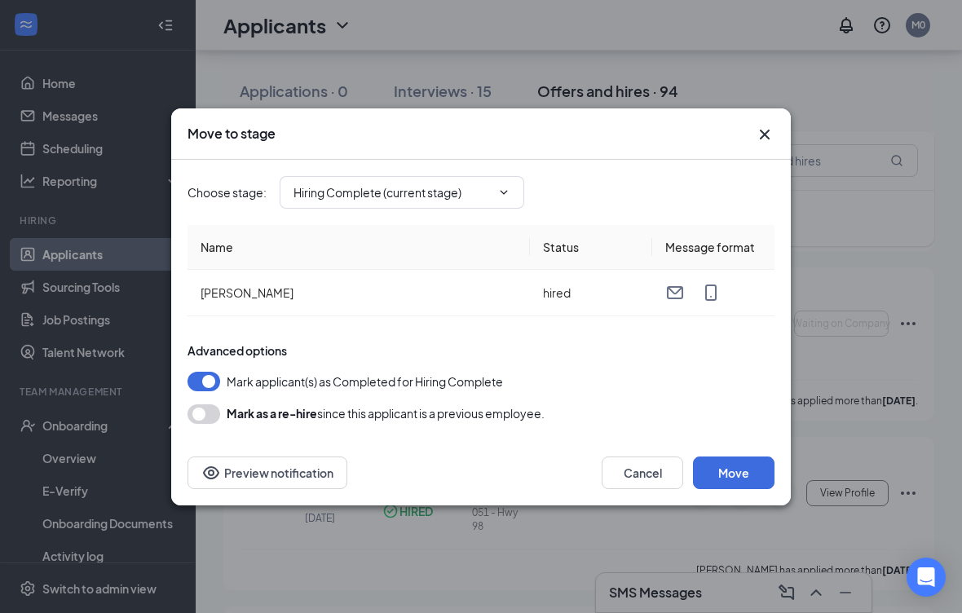
click at [487, 201] on input "Hiring Complete (current stage)" at bounding box center [391, 192] width 197 height 18
click at [749, 476] on button "Move" at bounding box center [734, 472] width 82 height 33
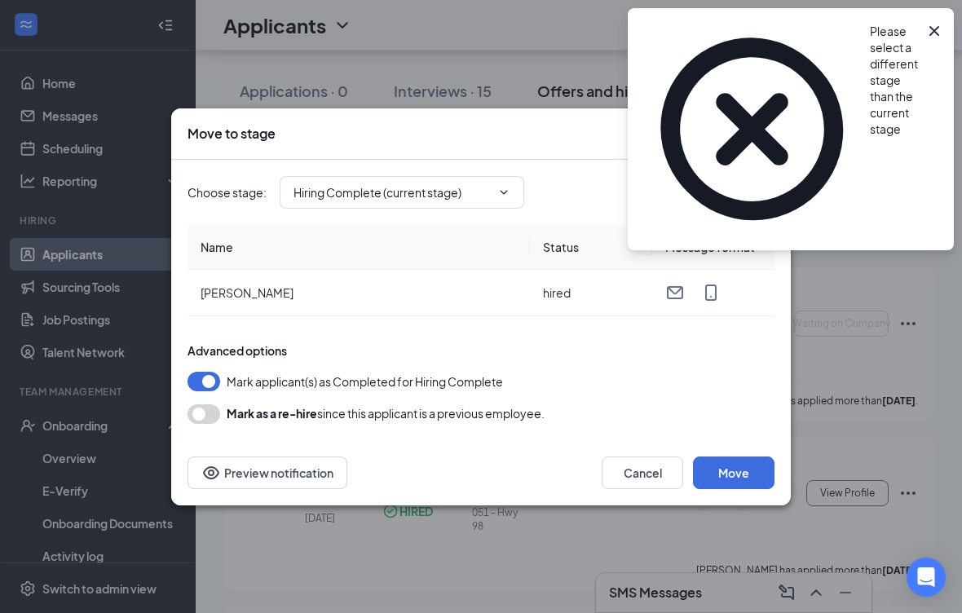
click at [926, 24] on icon "Cross" at bounding box center [934, 31] width 20 height 20
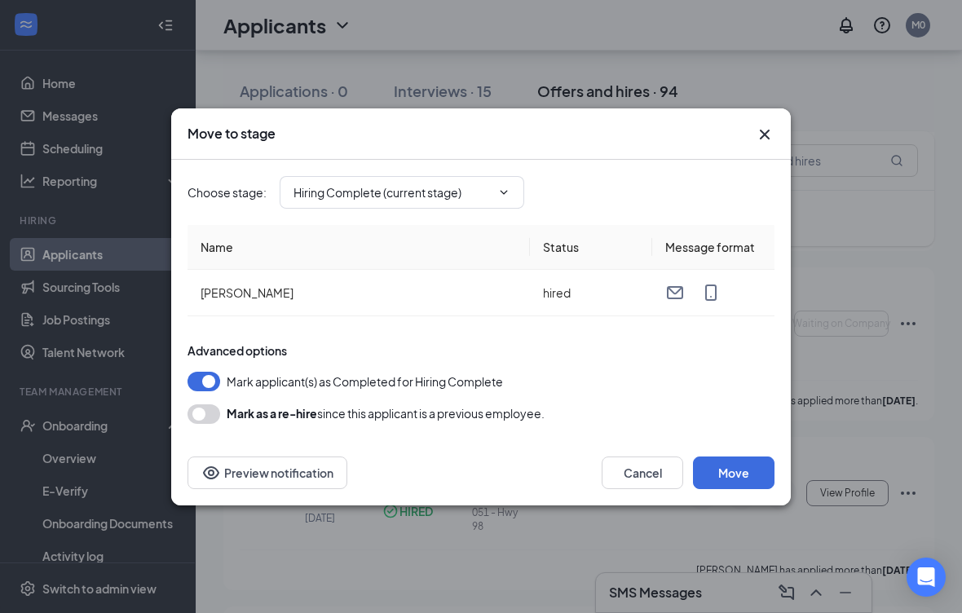
click at [769, 137] on icon "Cross" at bounding box center [765, 135] width 20 height 20
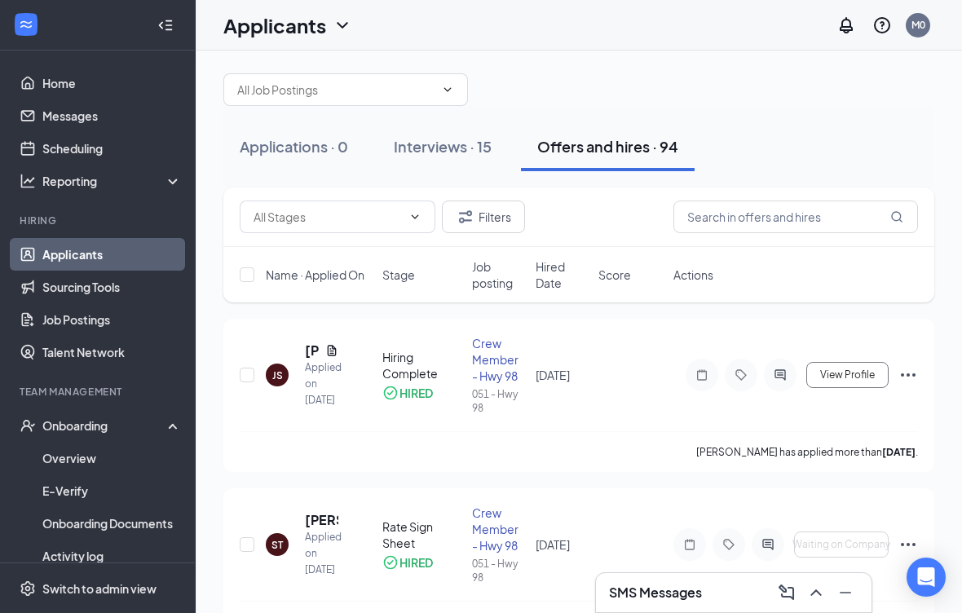
scroll to position [15, 0]
click at [91, 463] on link "Overview" at bounding box center [111, 458] width 139 height 33
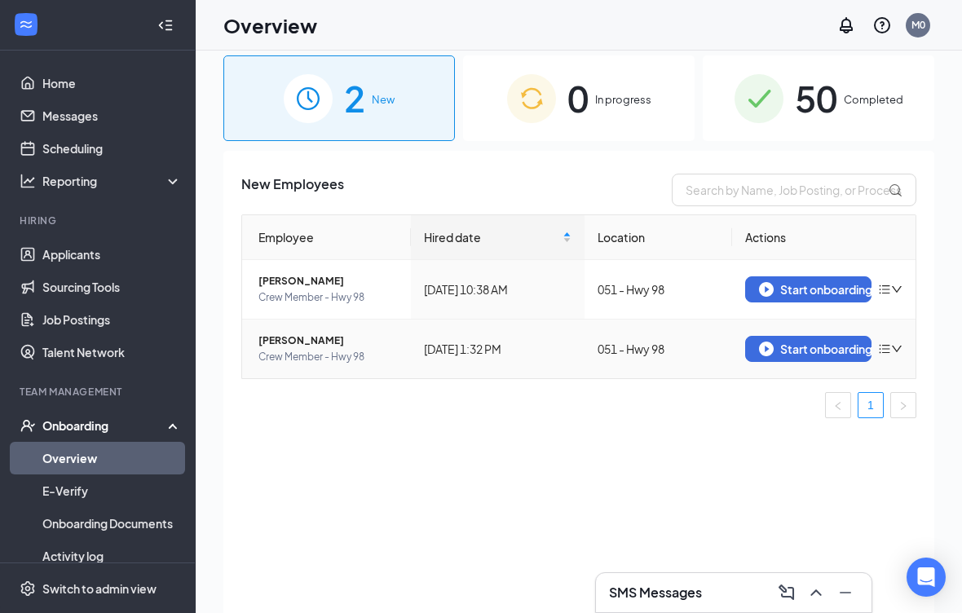
click at [612, 361] on td "051 - Hwy 98" at bounding box center [658, 349] width 148 height 59
click at [834, 340] on button "Start onboarding" at bounding box center [808, 349] width 126 height 26
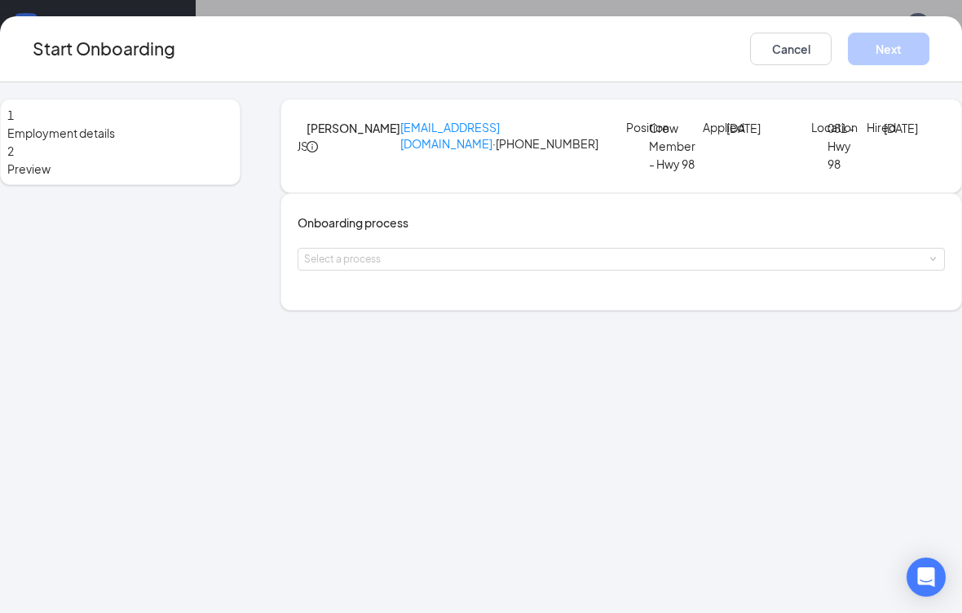
click at [517, 267] on div "Select a process" at bounding box center [617, 259] width 627 height 16
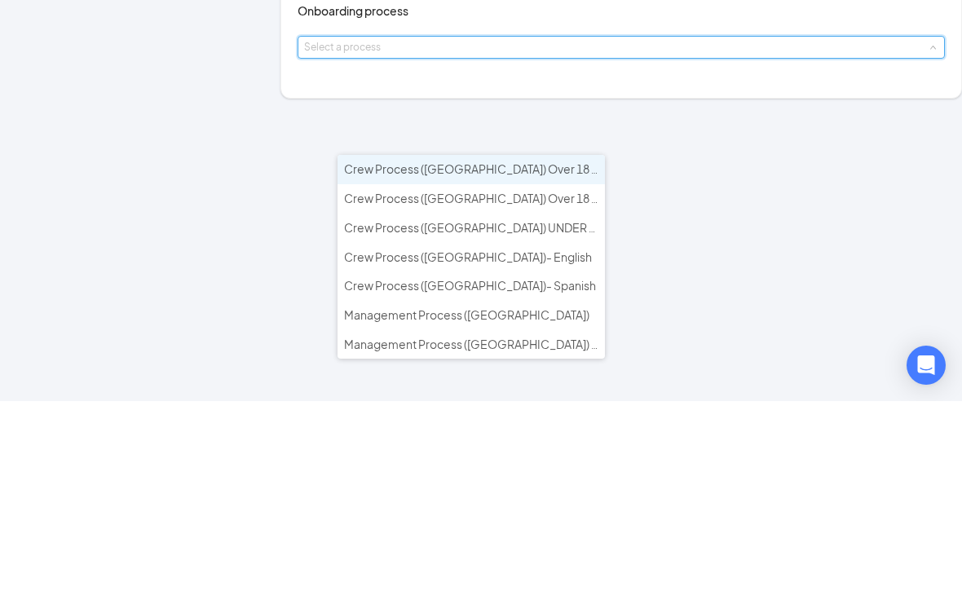
click at [567, 367] on li "Crew Process (NC) Over 18 - English" at bounding box center [470, 381] width 267 height 29
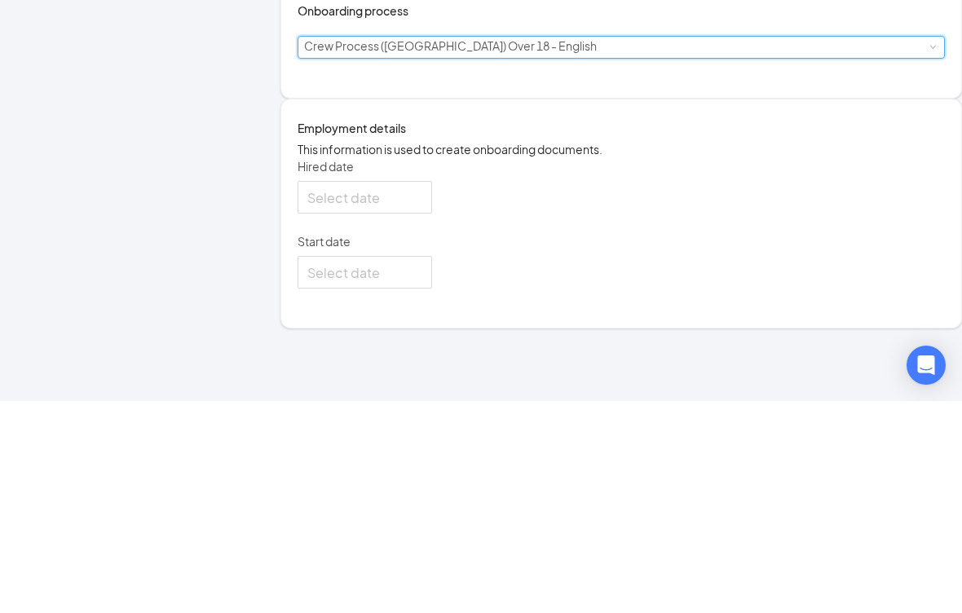
type input "Oct 15, 2025"
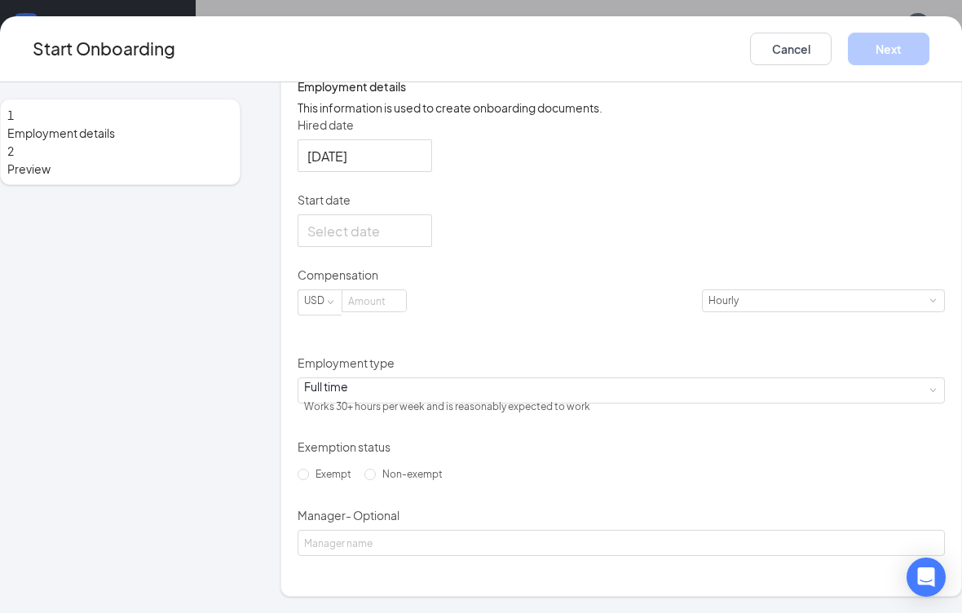
scroll to position [304, 0]
click at [422, 166] on div at bounding box center [364, 156] width 115 height 20
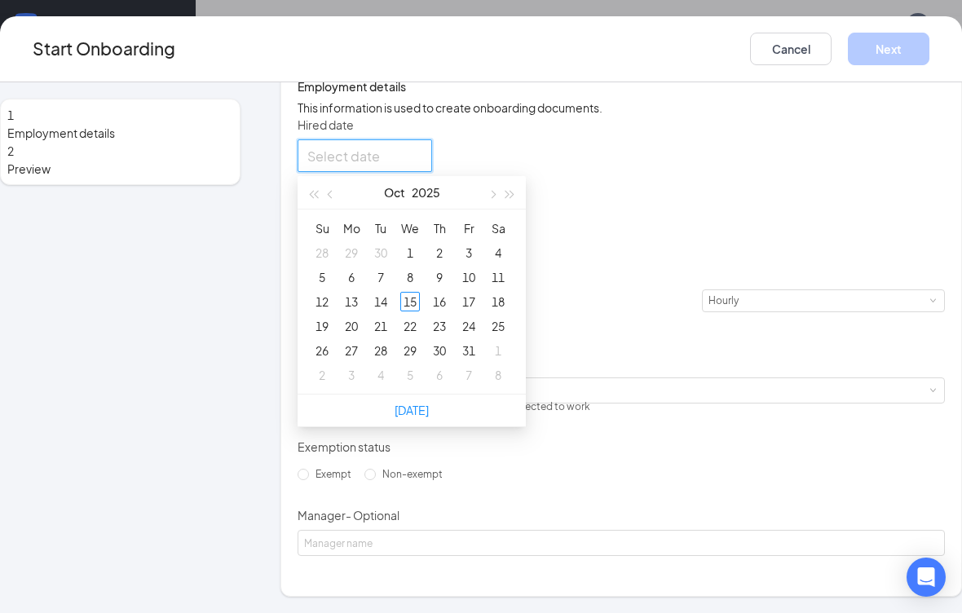
type input "Oct 15, 2025"
click at [420, 311] on div "15" at bounding box center [410, 302] width 20 height 20
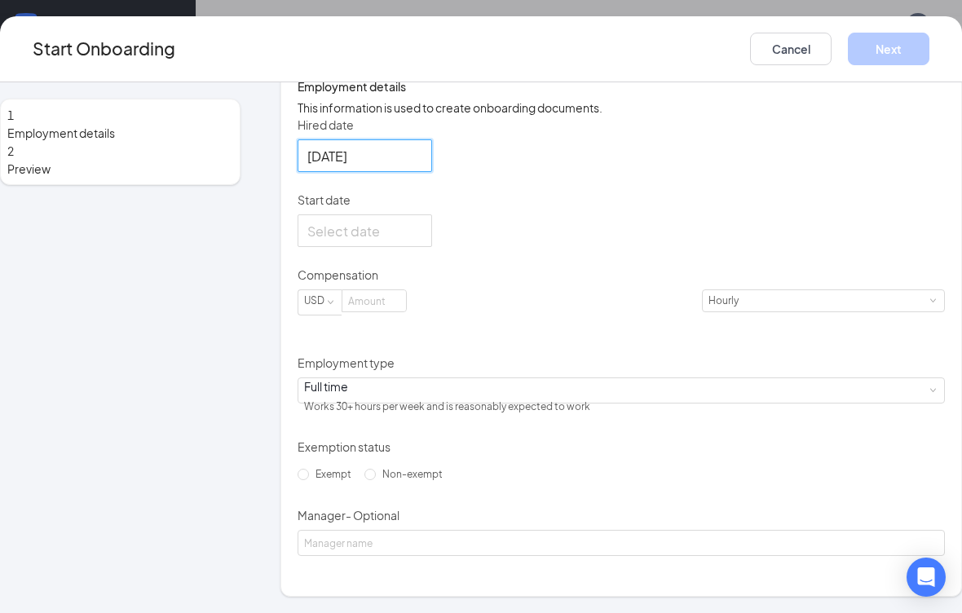
click at [781, 337] on div "Hired date Oct 15, 2025 Oct 2025 Su Mo Tu We Th Fr Sa 28 29 30 1 2 3 4 5 6 7 8 …" at bounding box center [621, 337] width 647 height 440
click at [422, 241] on div at bounding box center [364, 231] width 115 height 20
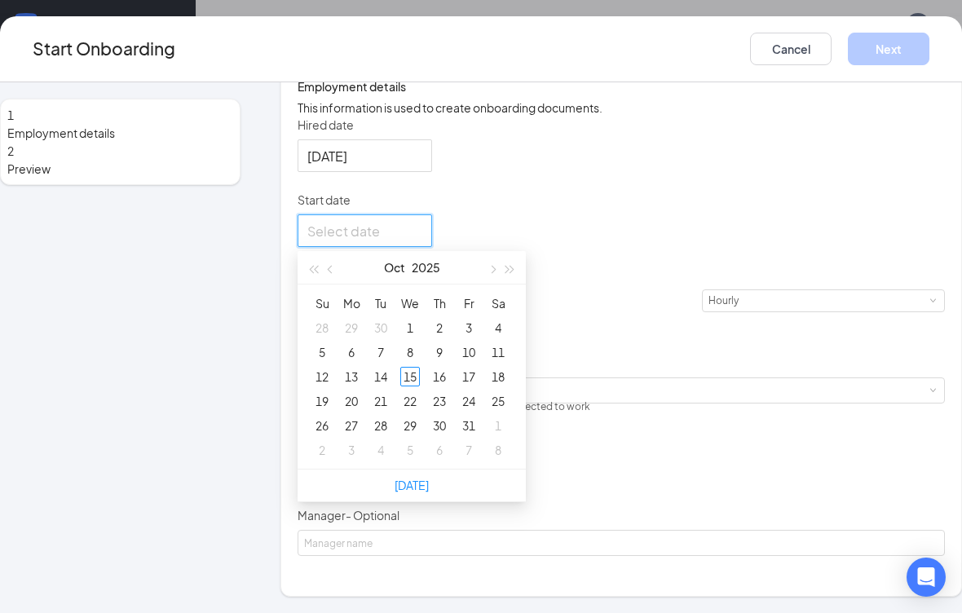
type input "Oct 20, 2025"
click at [361, 411] on div "20" at bounding box center [352, 401] width 20 height 20
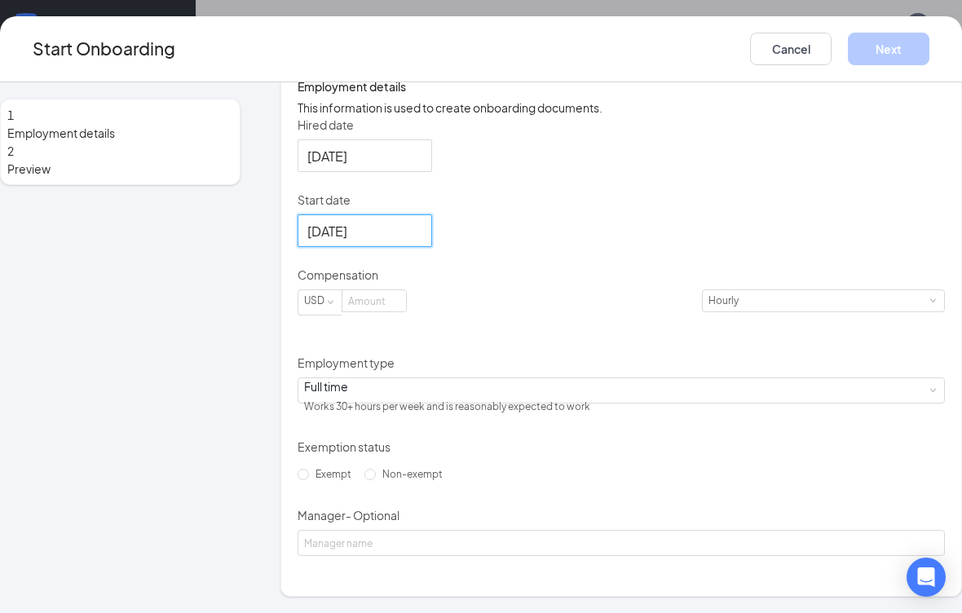
click at [406, 311] on input at bounding box center [374, 300] width 64 height 21
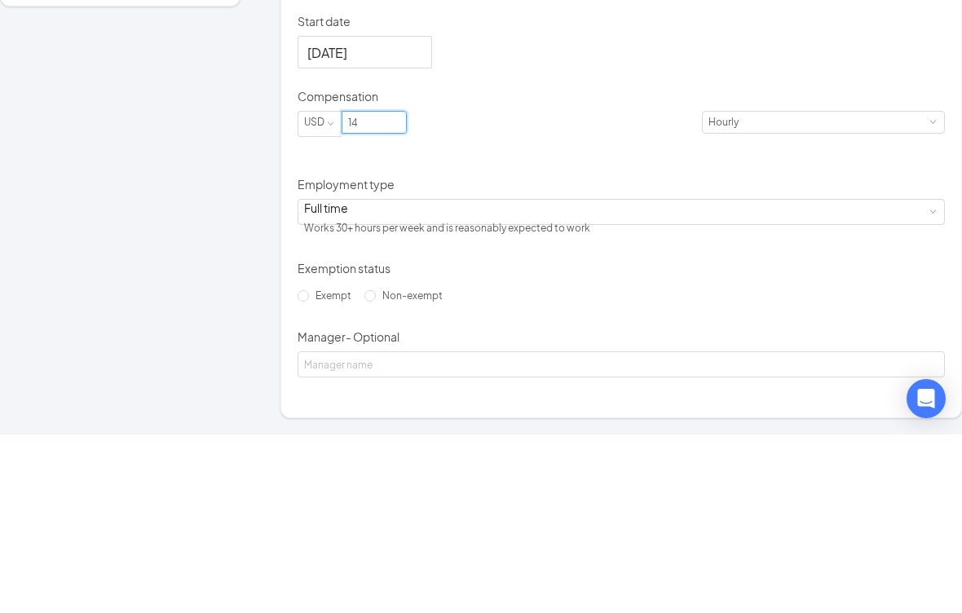
type input "14"
click at [560, 461] on div "Exempt Non-exempt" at bounding box center [621, 474] width 647 height 26
click at [588, 439] on p "Exemption status" at bounding box center [621, 447] width 647 height 16
click at [555, 439] on p "Exemption status" at bounding box center [621, 447] width 647 height 16
click at [603, 439] on p "Exemption status" at bounding box center [621, 447] width 647 height 16
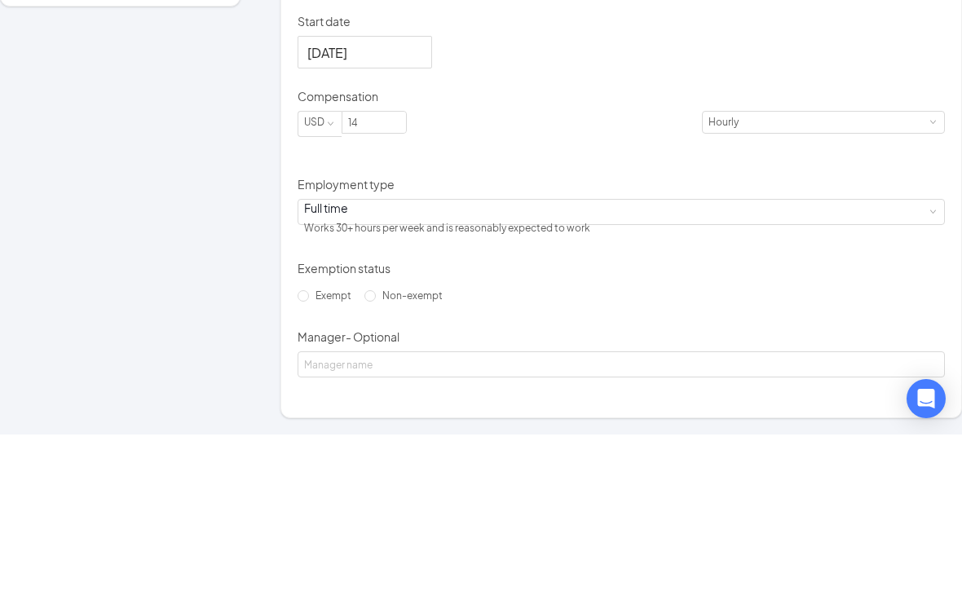
click at [572, 461] on div "Exempt Non-exempt" at bounding box center [621, 474] width 647 height 26
click at [559, 439] on p "Exemption status" at bounding box center [621, 447] width 647 height 16
click at [585, 461] on div "Exempt Non-exempt" at bounding box center [621, 474] width 647 height 26
click at [544, 439] on p "Exemption status" at bounding box center [621, 447] width 647 height 16
click at [593, 439] on div "Exemption status" at bounding box center [621, 450] width 647 height 23
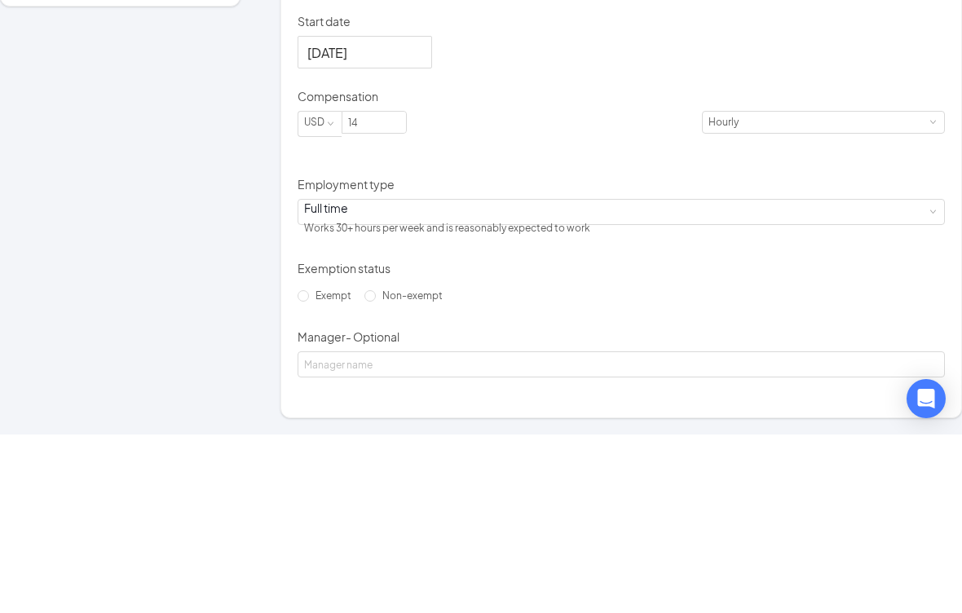
click at [573, 461] on div "Exempt Non-exempt" at bounding box center [621, 474] width 647 height 26
click at [514, 439] on p "Exemption status" at bounding box center [621, 447] width 647 height 16
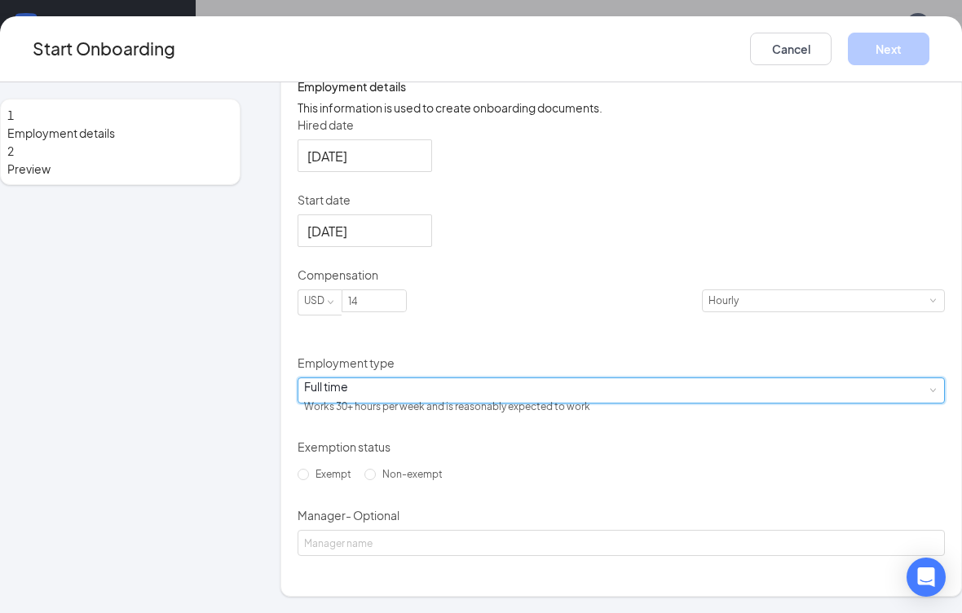
click at [584, 394] on div "Full time Works 30+ hours per week and is reasonably expected to work" at bounding box center [621, 390] width 634 height 24
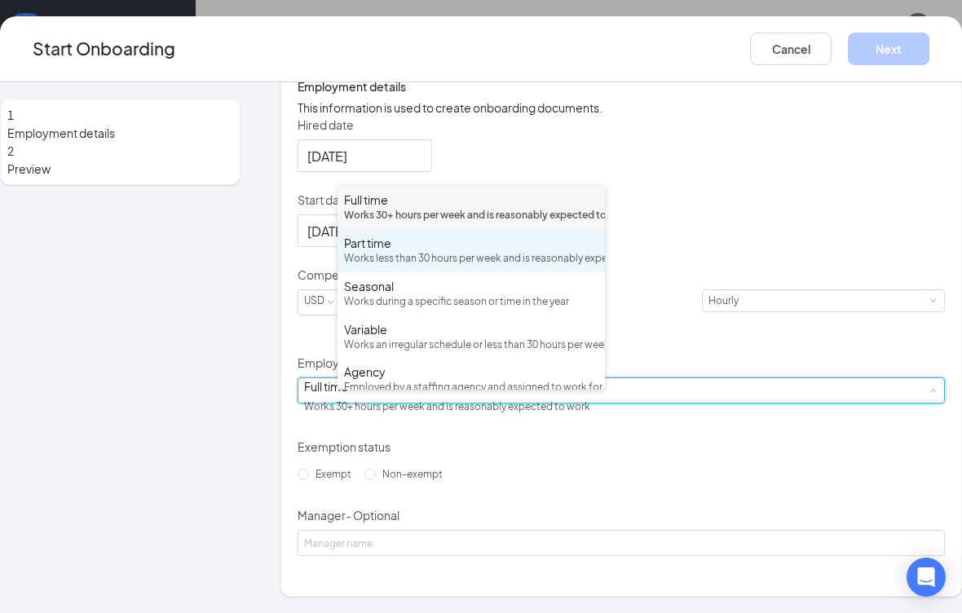
click at [540, 245] on div "Part time" at bounding box center [471, 243] width 254 height 16
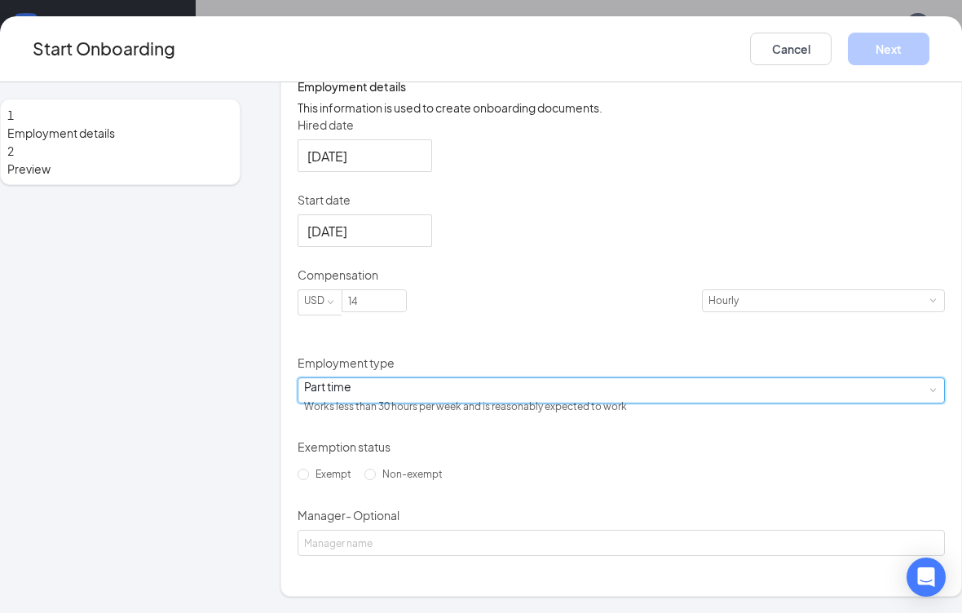
click at [364, 480] on input "Non-exempt" at bounding box center [369, 474] width 11 height 11
radio input "true"
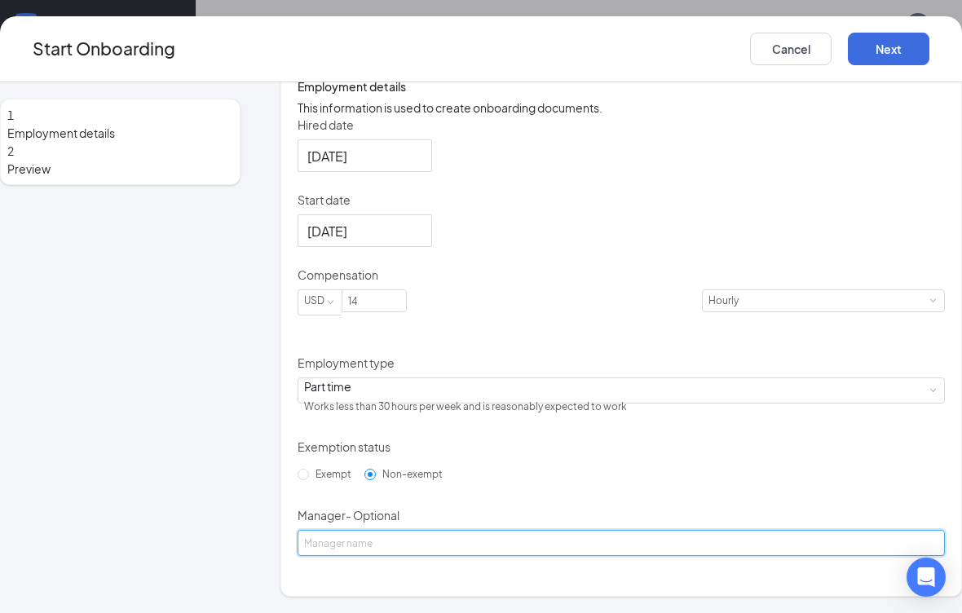
click at [506, 556] on input "Manager - Optional" at bounding box center [621, 543] width 647 height 26
type input "Justina Foster"
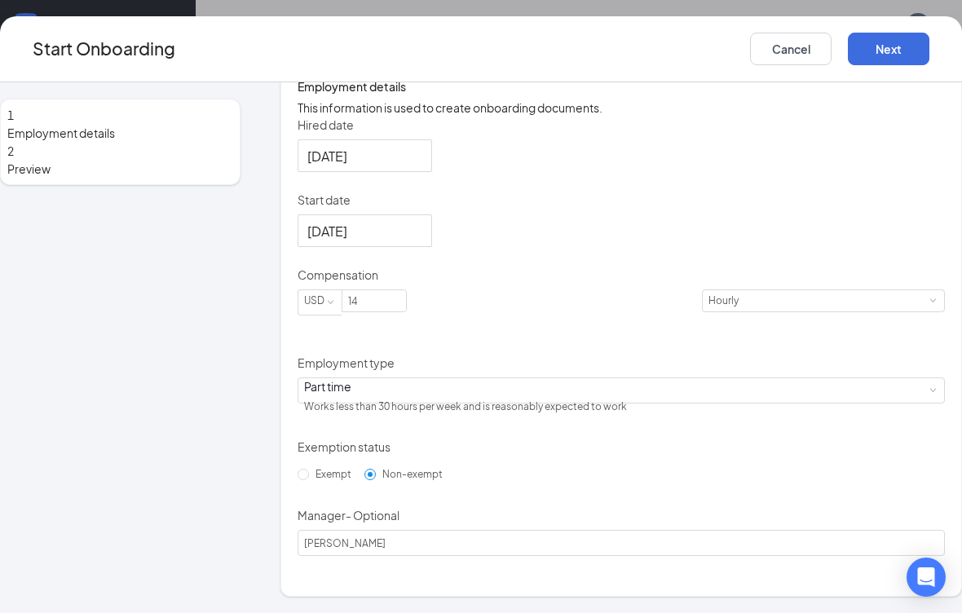
click at [848, 47] on button "Next" at bounding box center [889, 49] width 82 height 33
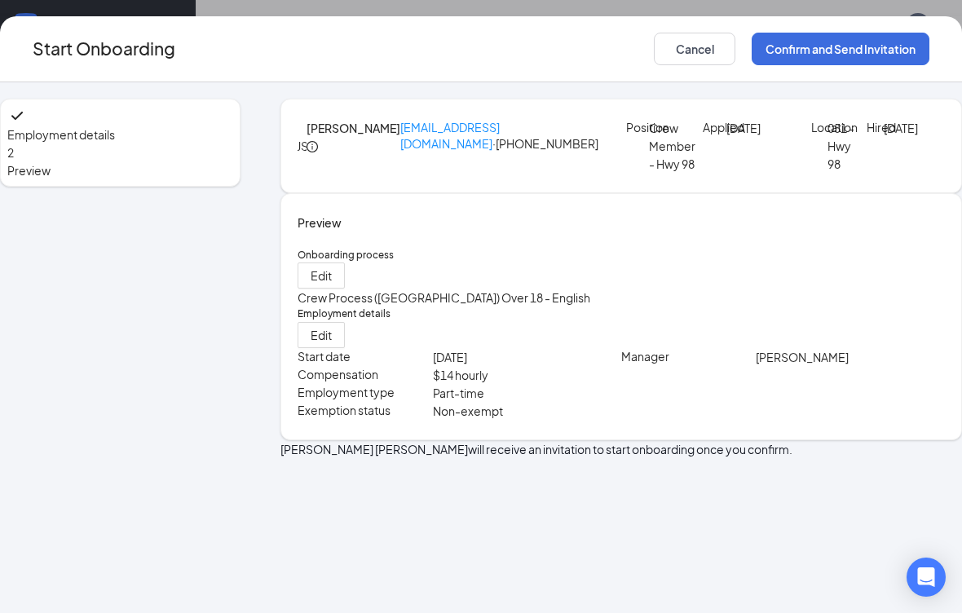
scroll to position [0, 0]
click at [834, 46] on button "Confirm and Send Invitation" at bounding box center [841, 49] width 178 height 33
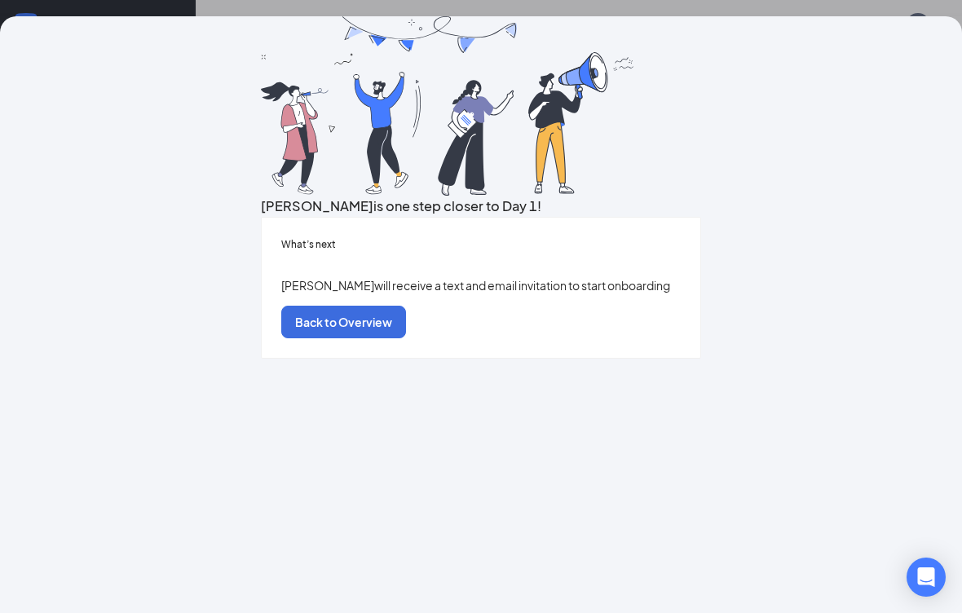
click at [406, 338] on button "Back to Overview" at bounding box center [343, 322] width 125 height 33
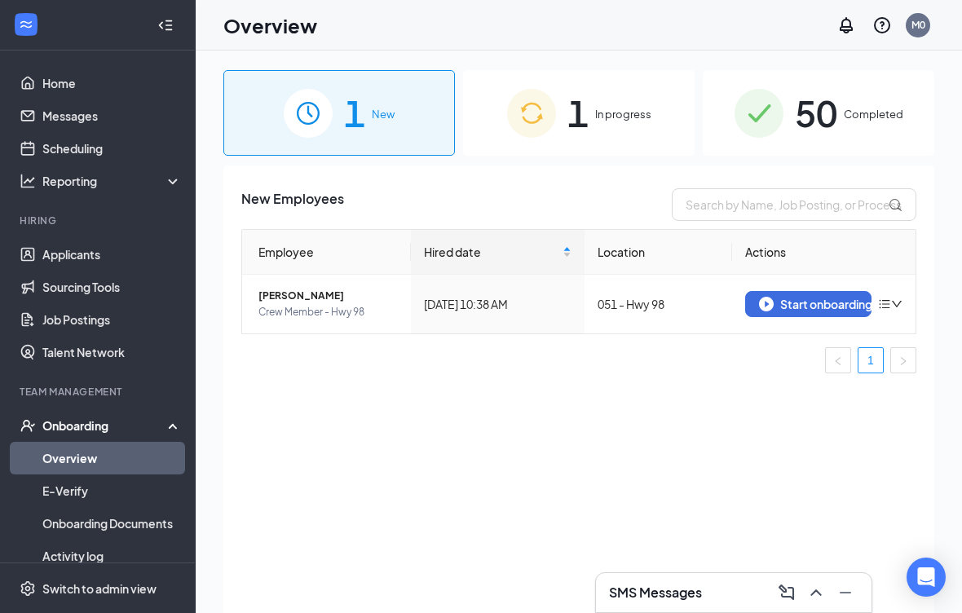
click at [619, 90] on div "1 In progress" at bounding box center [578, 113] width 231 height 86
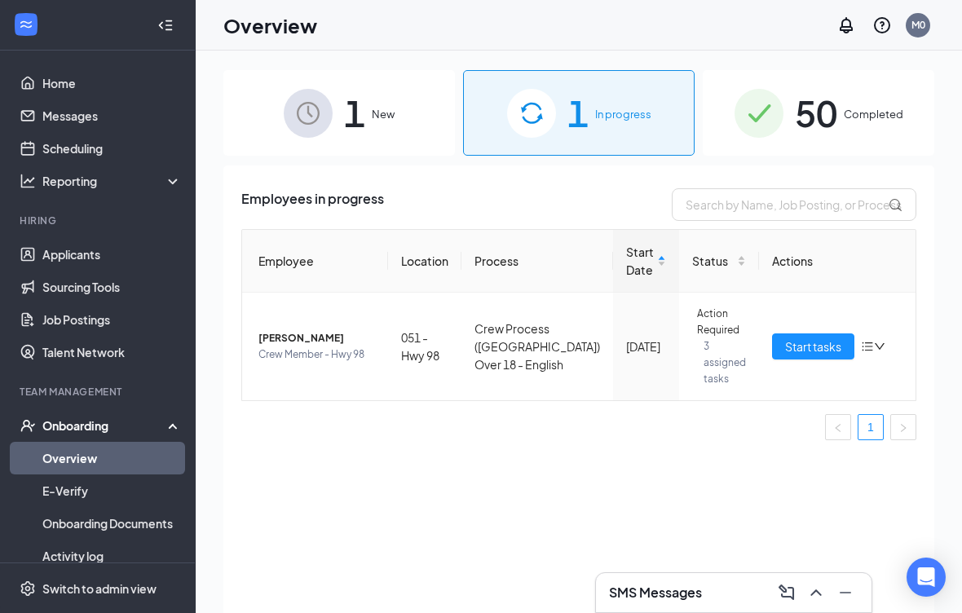
click at [814, 350] on span "Start tasks" at bounding box center [813, 346] width 56 height 18
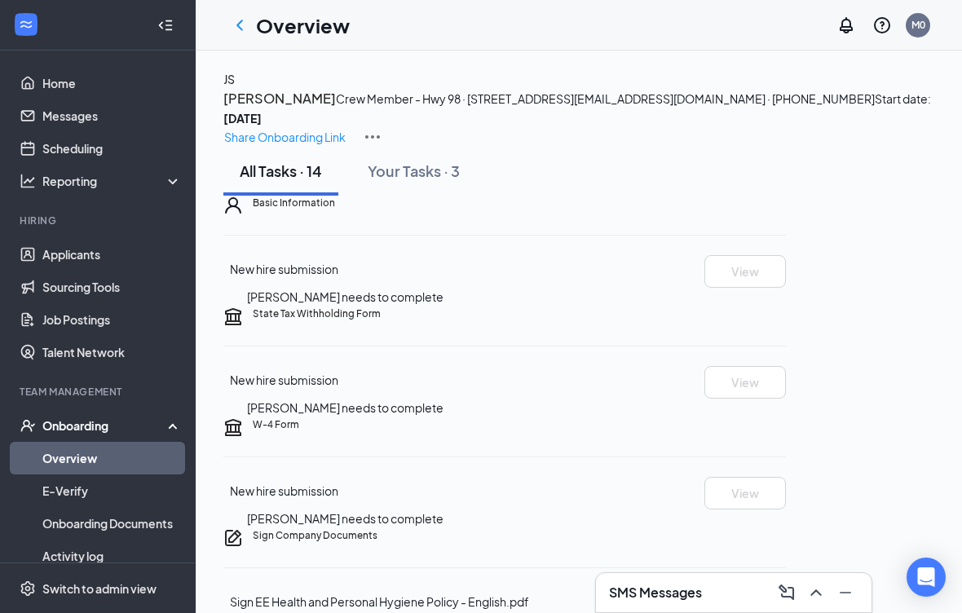
click at [346, 128] on p "Share Onboarding Link" at bounding box center [284, 137] width 121 height 18
type textarea "Hi Jason, This is a gentle reminder to complete your onboarding before your fir…"
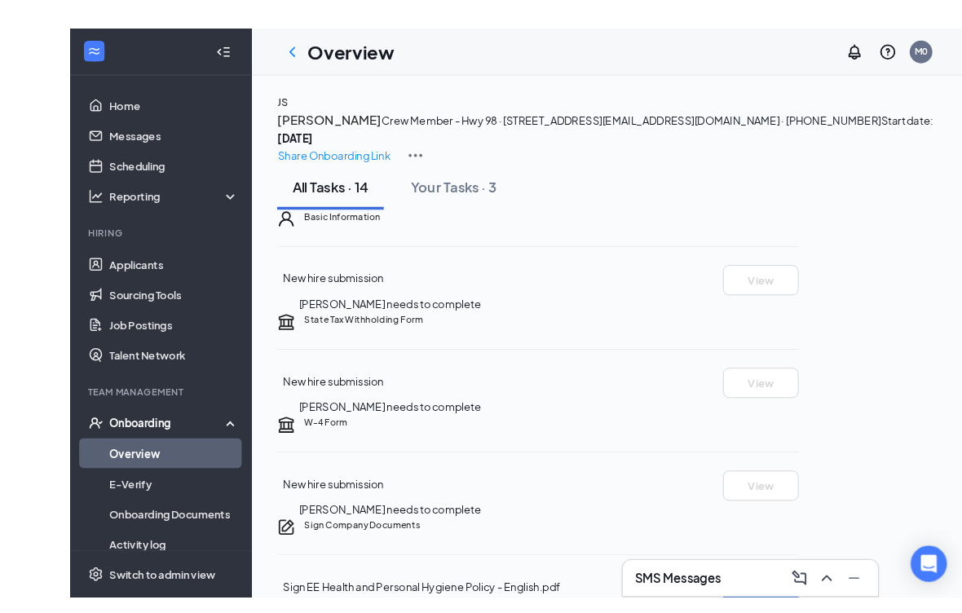
scroll to position [1, 0]
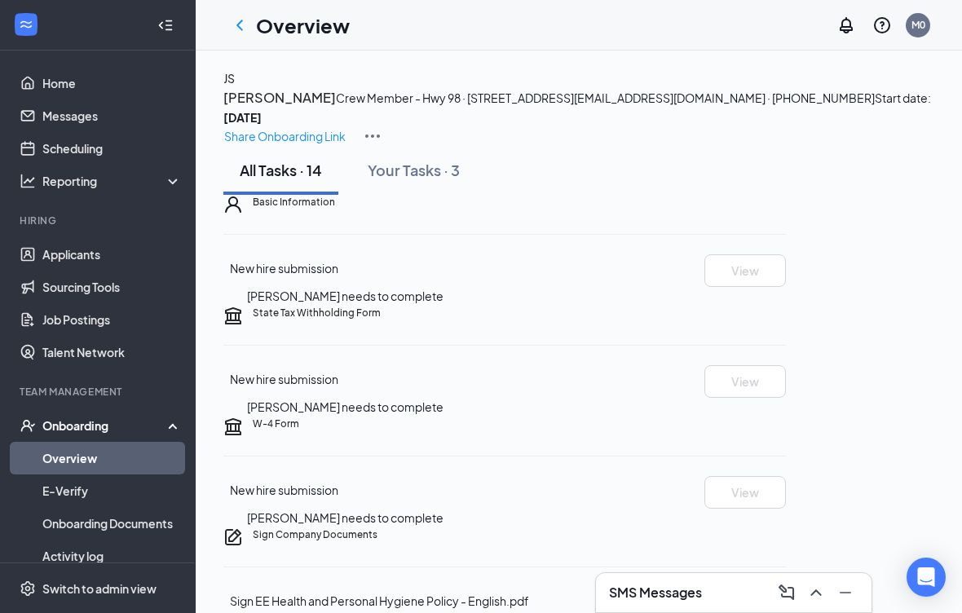
click at [89, 457] on link "Overview" at bounding box center [111, 458] width 139 height 33
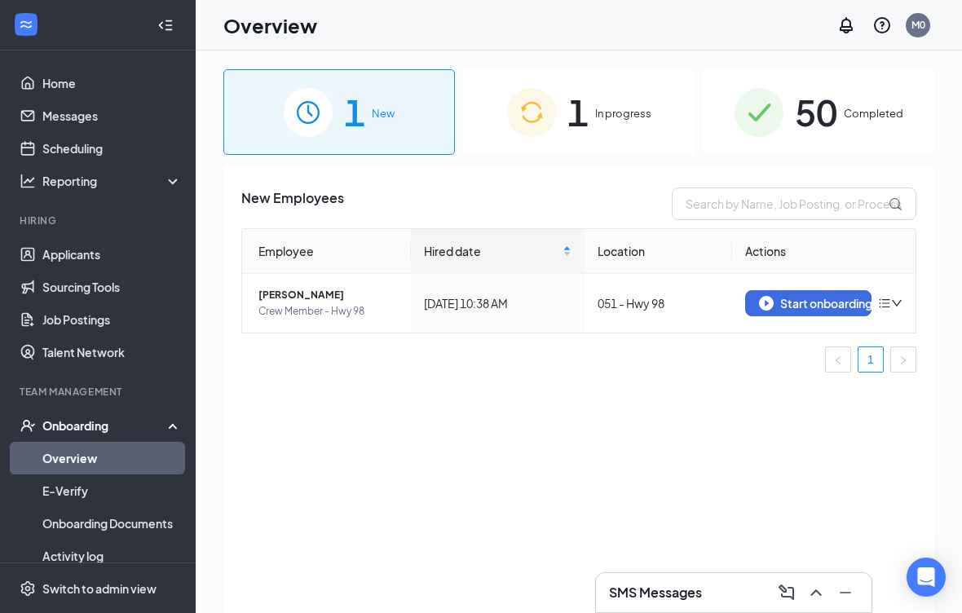
click at [603, 96] on div "1 In progress" at bounding box center [578, 112] width 231 height 86
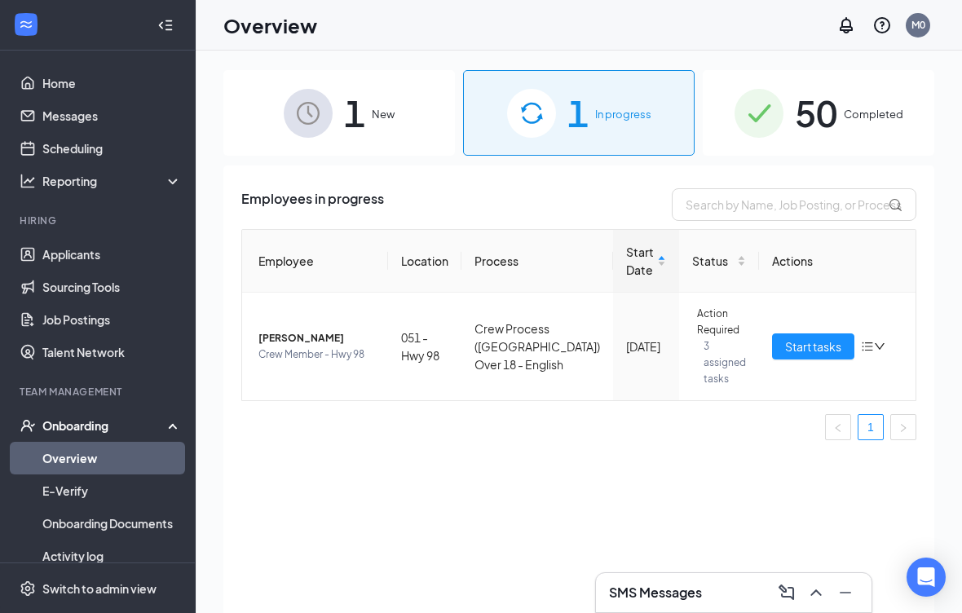
click at [390, 105] on div "1 New" at bounding box center [338, 113] width 231 height 86
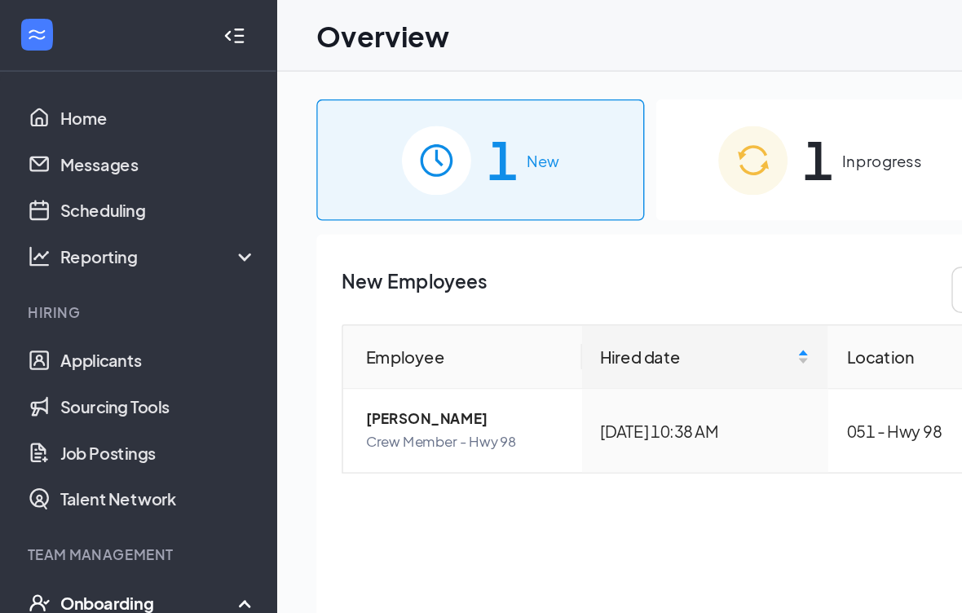
click at [404, 390] on div "New Employees Employee Hired date Location Actions Semone Terry Crew Member - H…" at bounding box center [578, 409] width 711 height 488
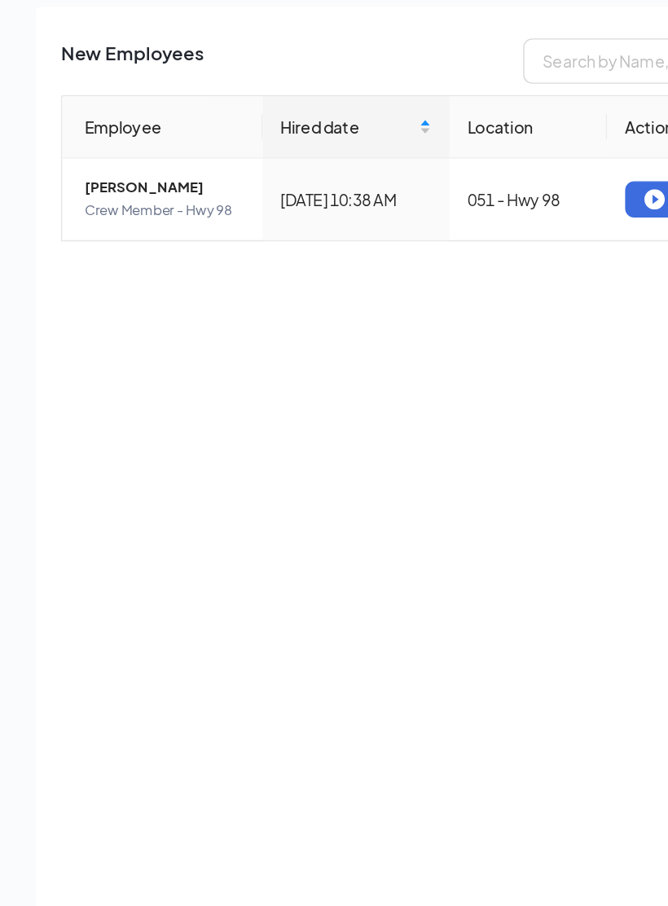
click at [48, 262] on div "New Employees Employee Hired date Location Actions Semone Terry Crew Member - H…" at bounding box center [334, 556] width 613 height 782
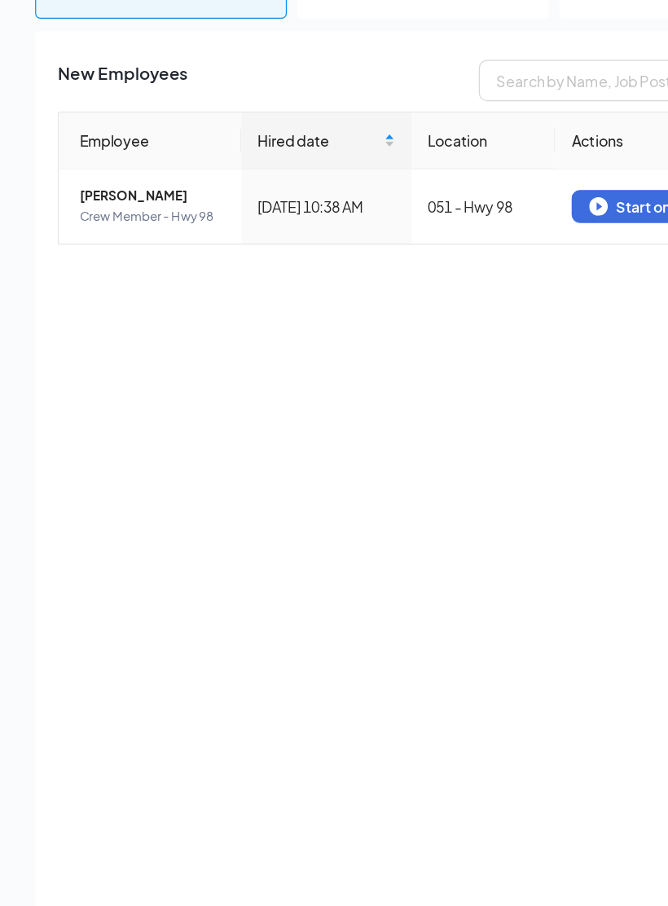
click at [59, 293] on div "New Employees Employee Hired date Location Actions Semone Terry Crew Member - H…" at bounding box center [334, 556] width 613 height 782
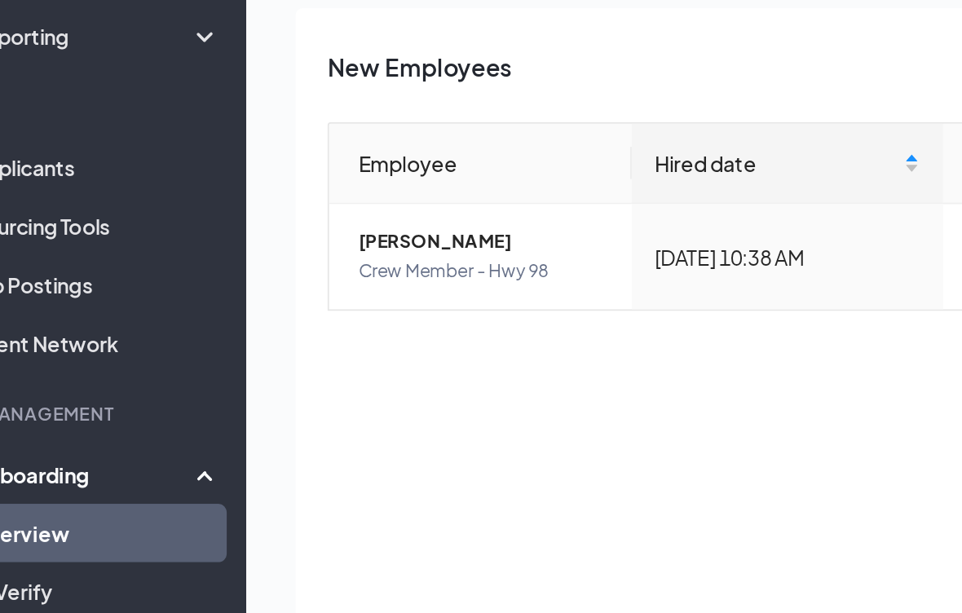
click at [240, 310] on div "New Employees Employee Hired date Location Actions Semone Terry Crew Member - H…" at bounding box center [578, 409] width 711 height 488
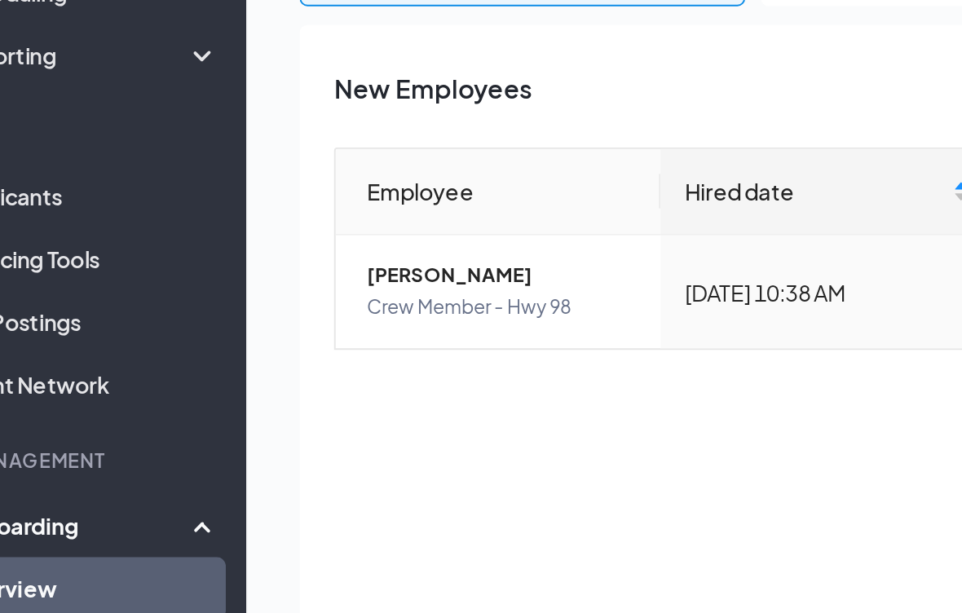
click at [228, 321] on div "New Employees Employee Hired date Location Actions Semone Terry Crew Member - H…" at bounding box center [578, 409] width 711 height 488
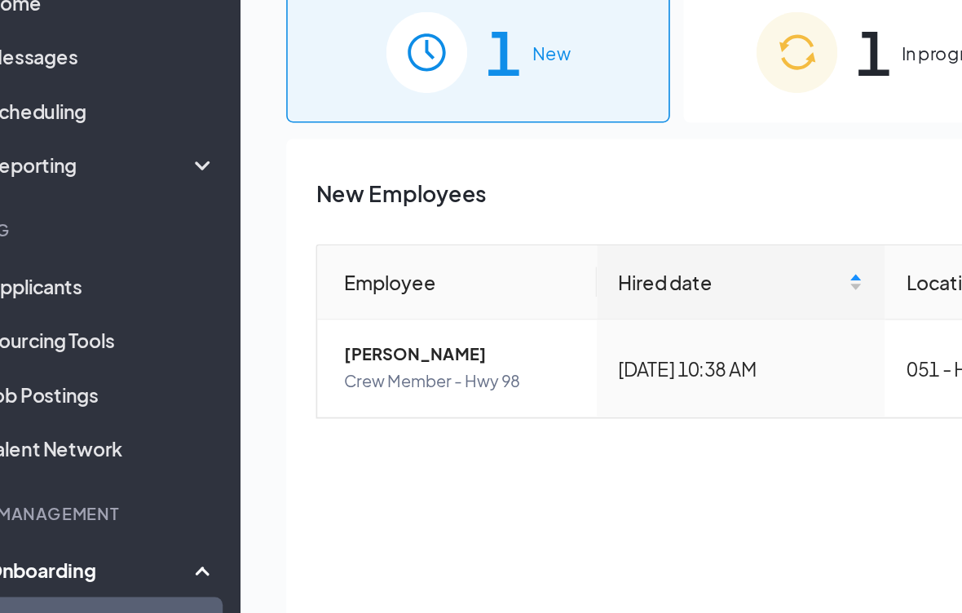
click at [289, 368] on div "New Employees Employee Hired date Location Actions Semone Terry Crew Member - H…" at bounding box center [578, 409] width 711 height 488
